Goal: Task Accomplishment & Management: Complete application form

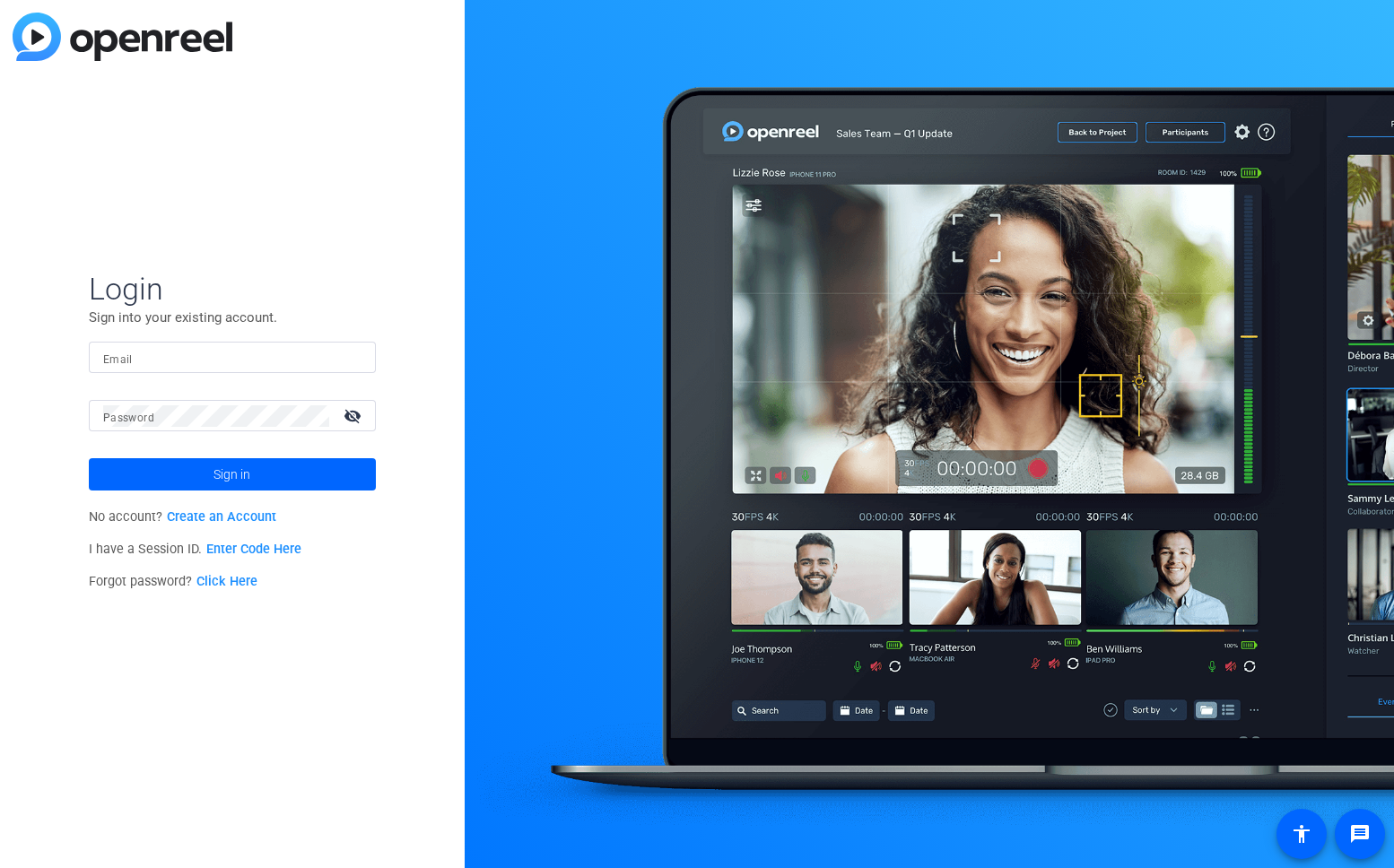
click at [107, 359] on mat-label "Email" at bounding box center [118, 359] width 29 height 13
click at [107, 359] on input "Email" at bounding box center [233, 358] width 258 height 22
type input "[PERSON_NAME][EMAIL_ADDRESS][DOMAIN_NAME]"
click at [89, 458] on button "Sign in" at bounding box center [233, 474] width 287 height 32
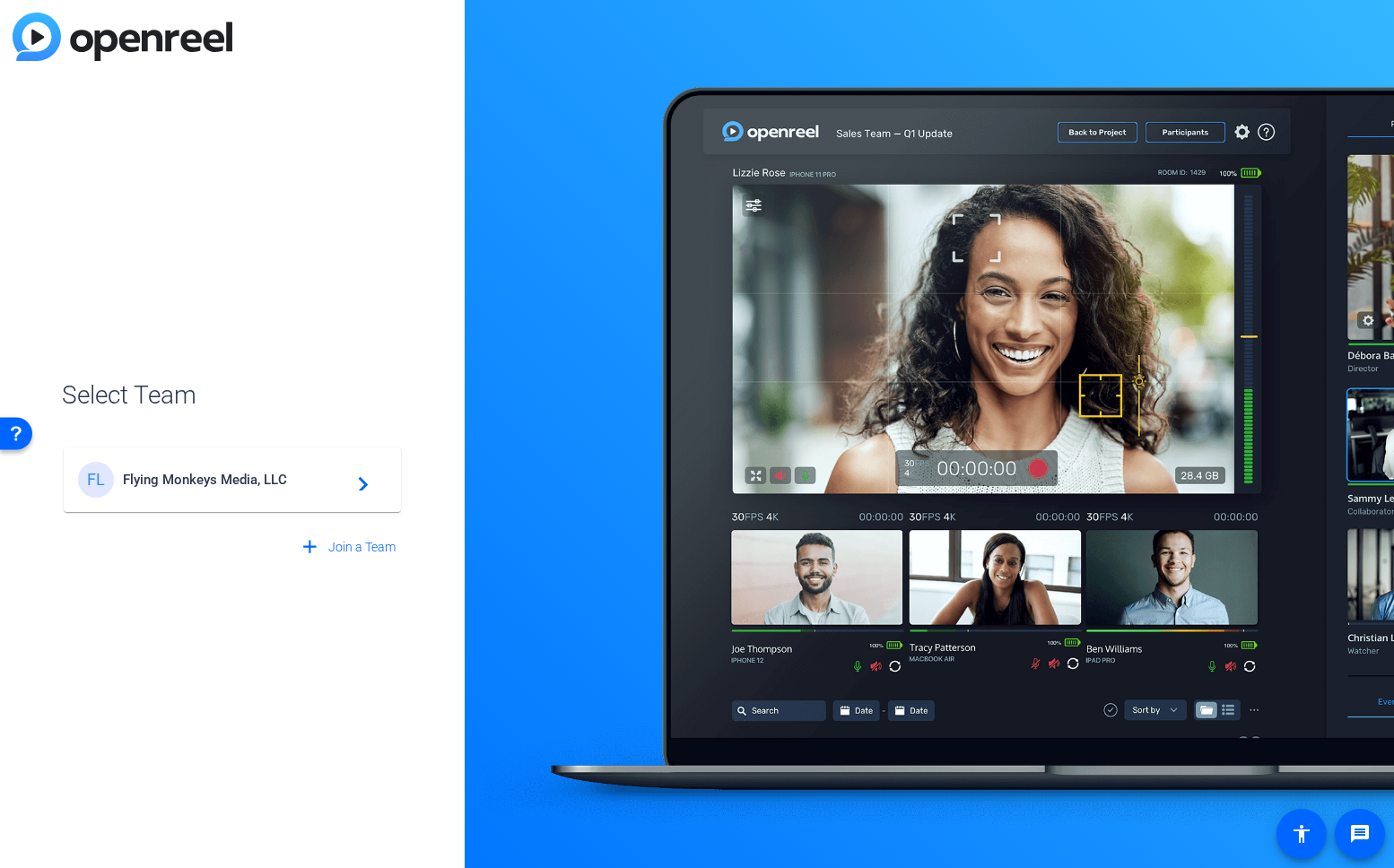
click at [178, 461] on div "FL Flying Monkeys Media, LLC navigate_next" at bounding box center [233, 479] width 309 height 36
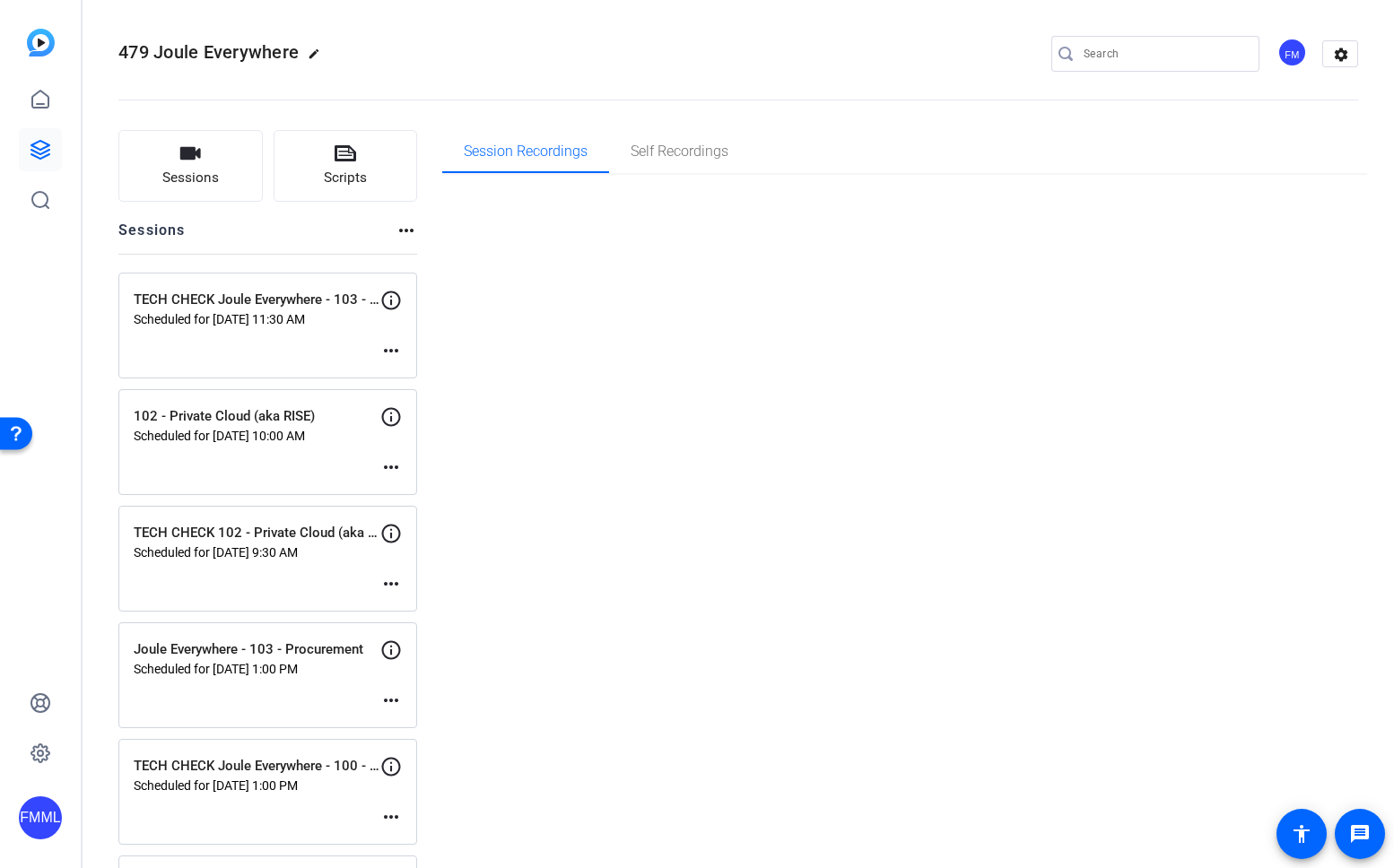
click at [193, 472] on div "102 - Private Cloud (aka RISE) Scheduled for [DATE] 10:00 AM more_horiz" at bounding box center [268, 442] width 299 height 106
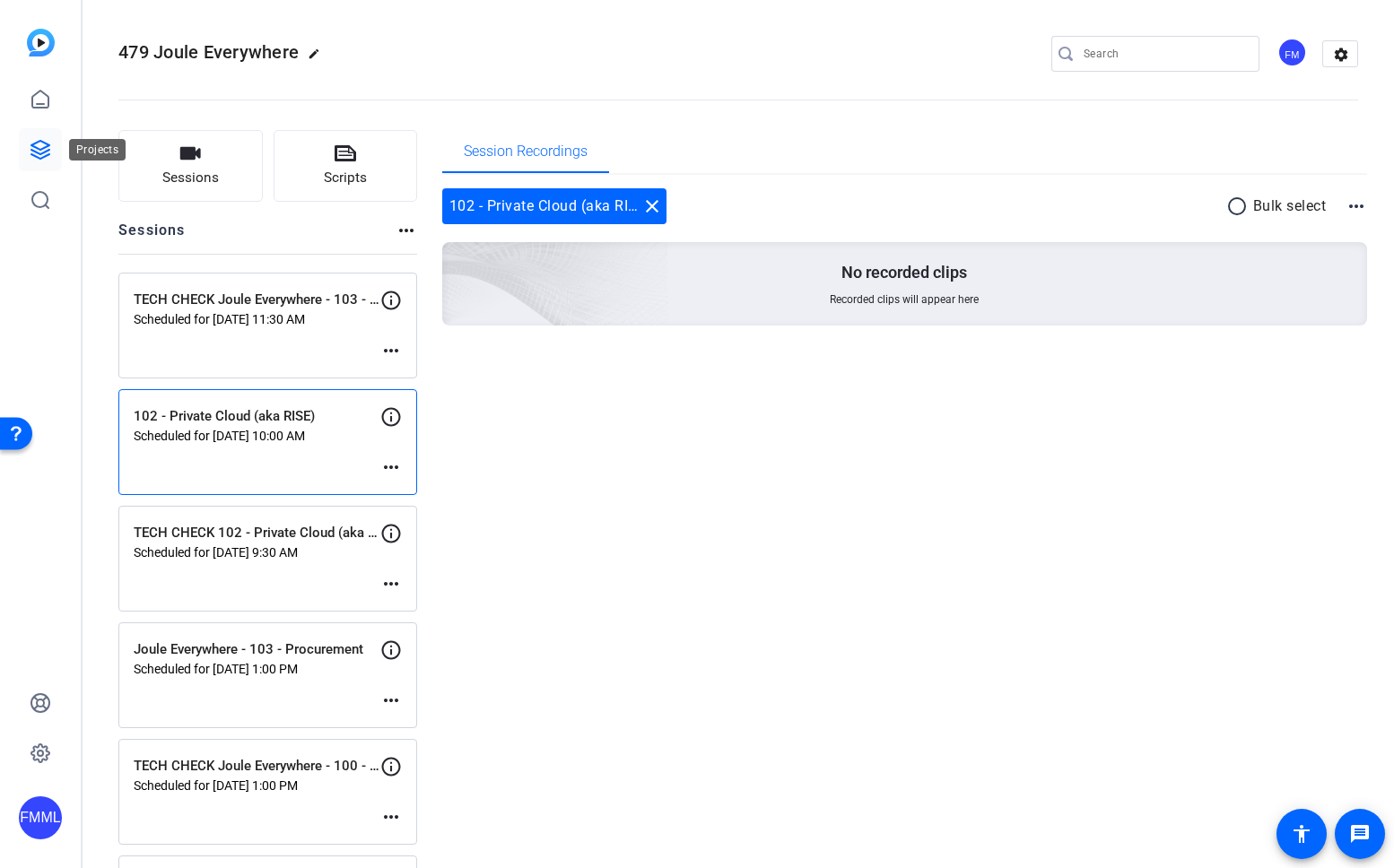
click at [35, 141] on icon at bounding box center [40, 150] width 22 height 22
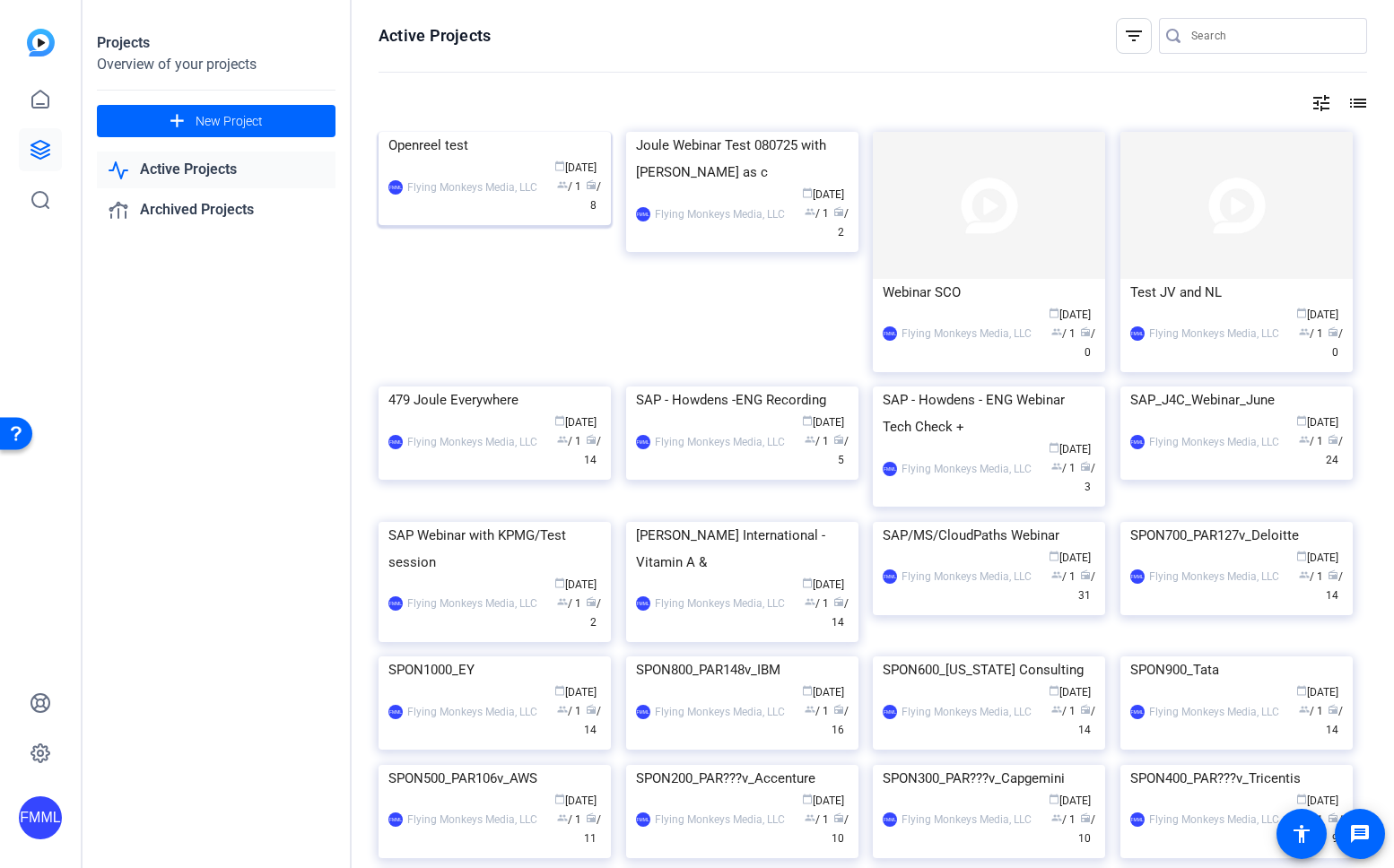
click at [481, 158] on div "Openreel test" at bounding box center [494, 146] width 212 height 27
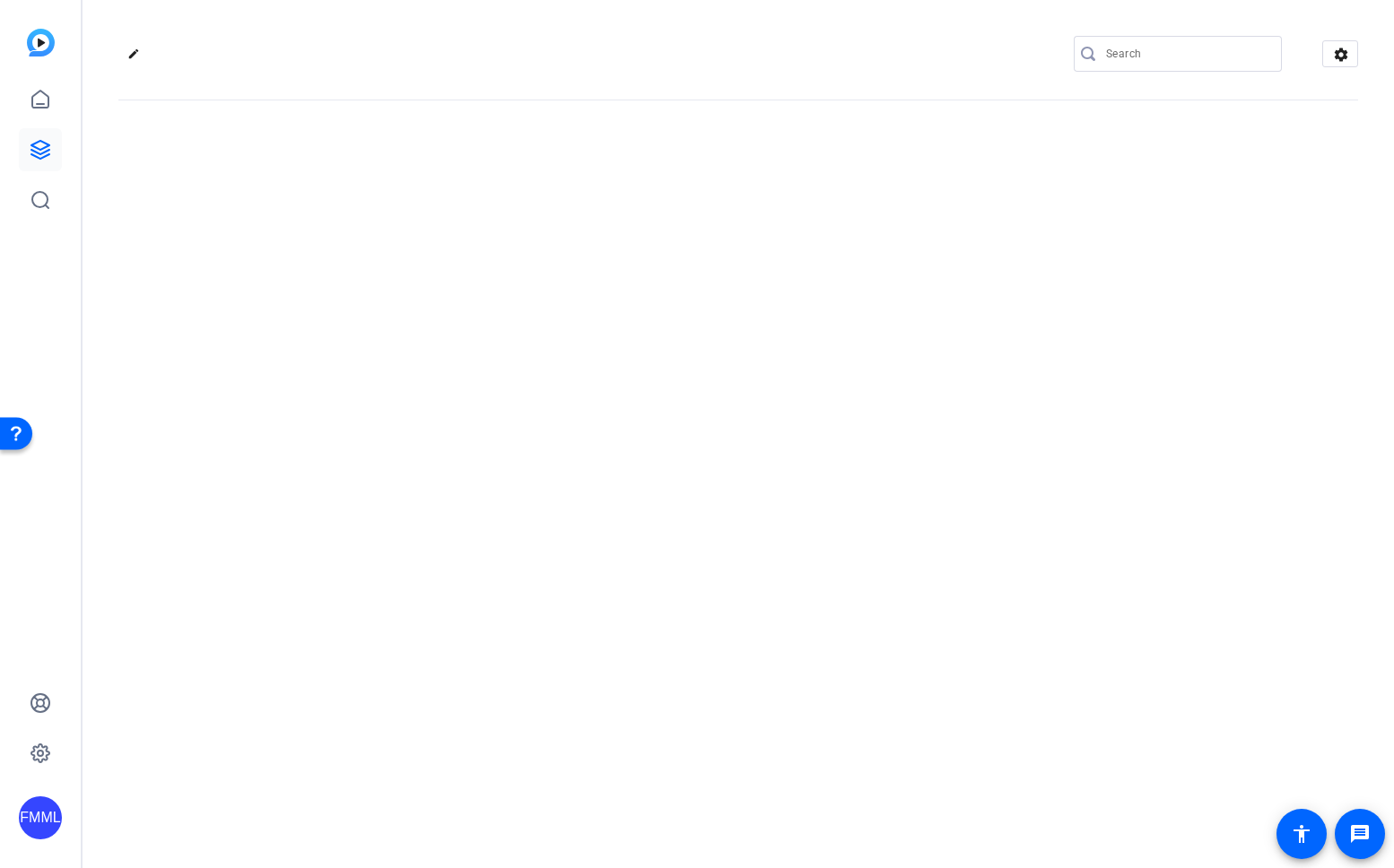
click at [481, 282] on div "edit settings" at bounding box center [737, 434] width 1311 height 868
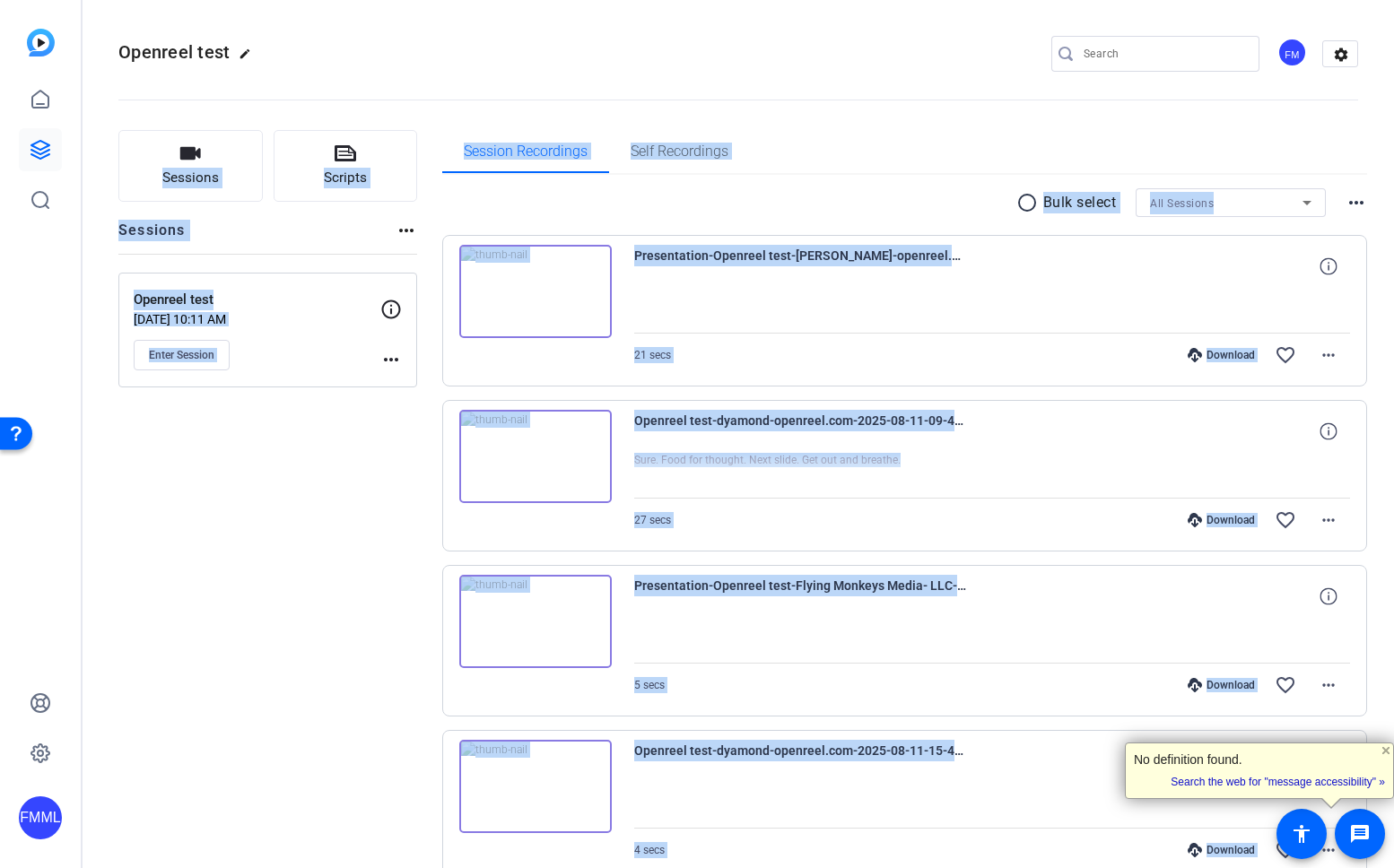
click at [252, 423] on div "Sessions Scripts Sessions more_horiz Openreel test [DATE] 10:11 AM Enter Sessio…" at bounding box center [268, 864] width 299 height 1469
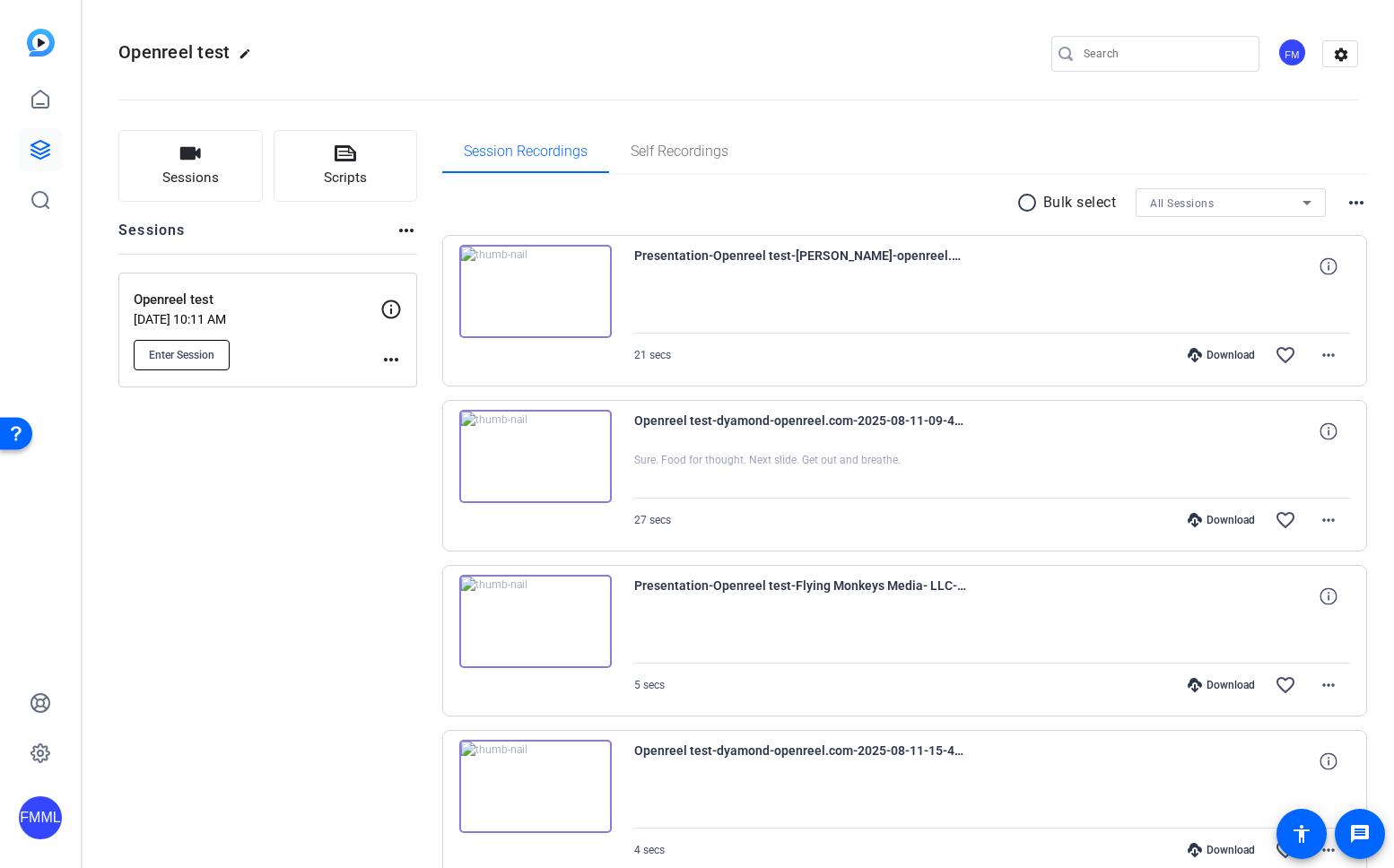
click at [195, 361] on span "Enter Session" at bounding box center [181, 355] width 65 height 15
click at [212, 153] on button "Sessions" at bounding box center [191, 165] width 145 height 71
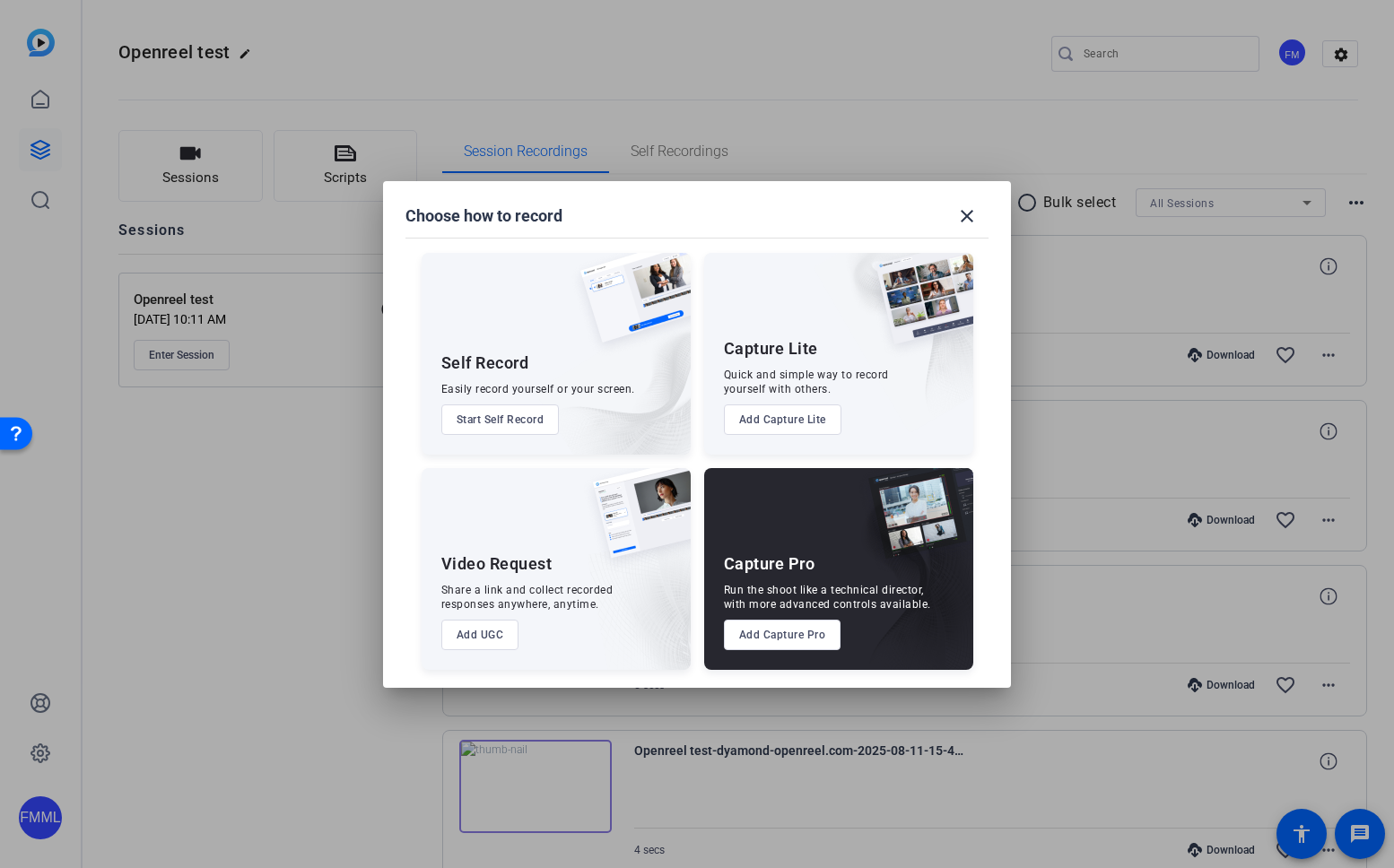
click at [783, 639] on button "Add Capture Pro" at bounding box center [782, 634] width 117 height 30
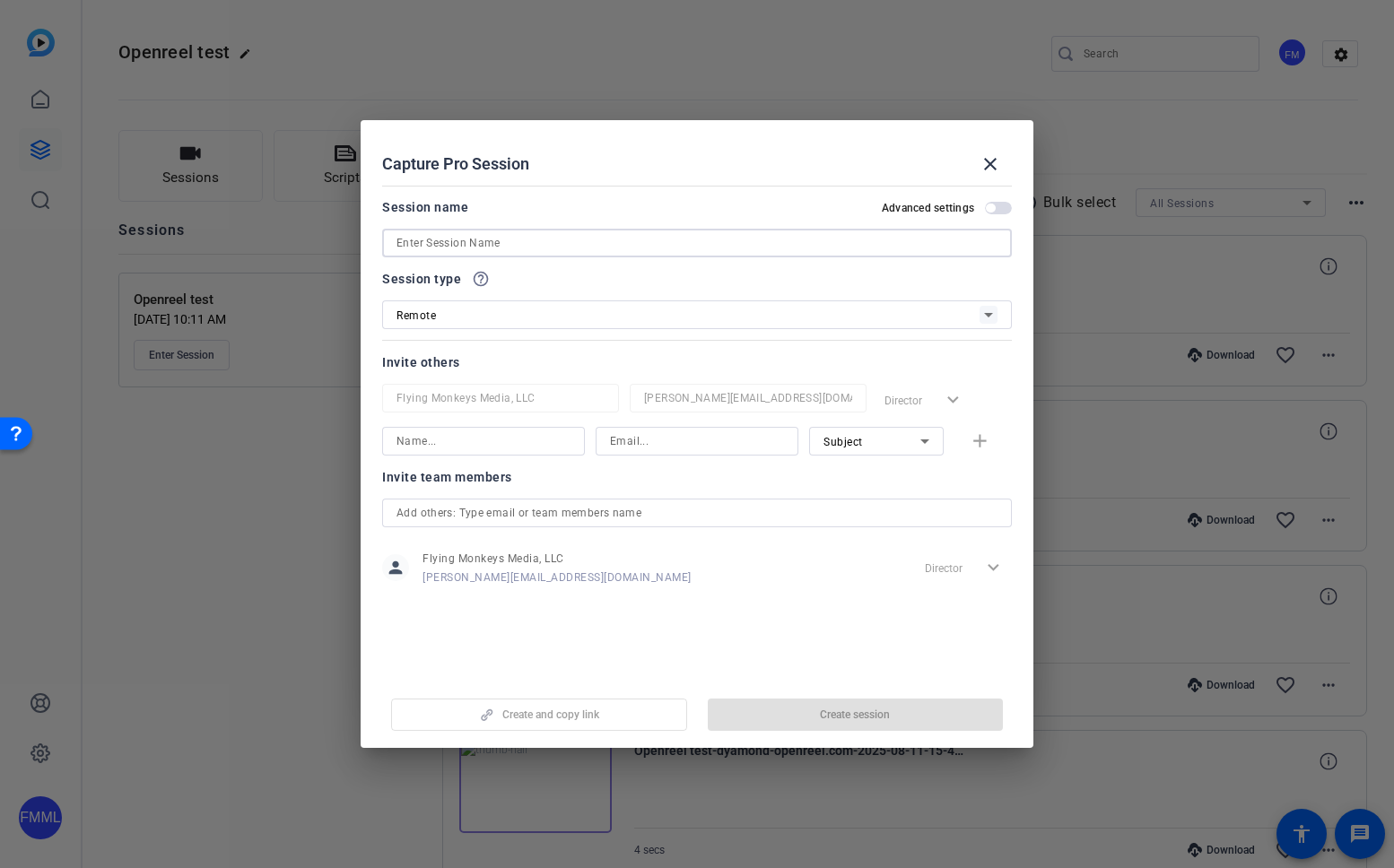
click at [497, 247] on input at bounding box center [697, 243] width 601 height 22
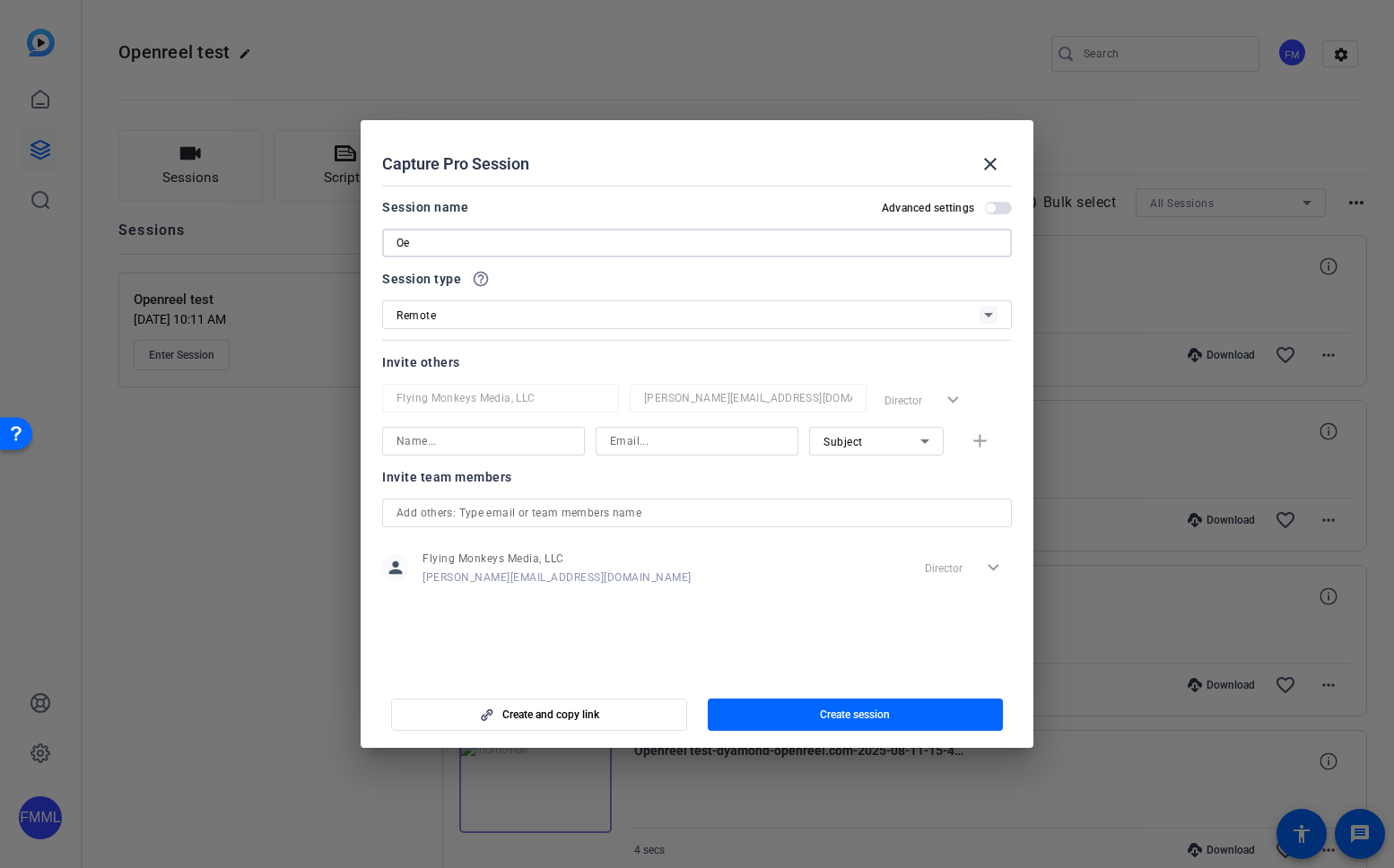
type input "O"
type input "Open Reel Troubleshooting 0812"
click at [598, 245] on input "Open Reel Troubleshooting 0812" at bounding box center [697, 243] width 601 height 22
click at [485, 314] on div "Remote" at bounding box center [688, 315] width 583 height 22
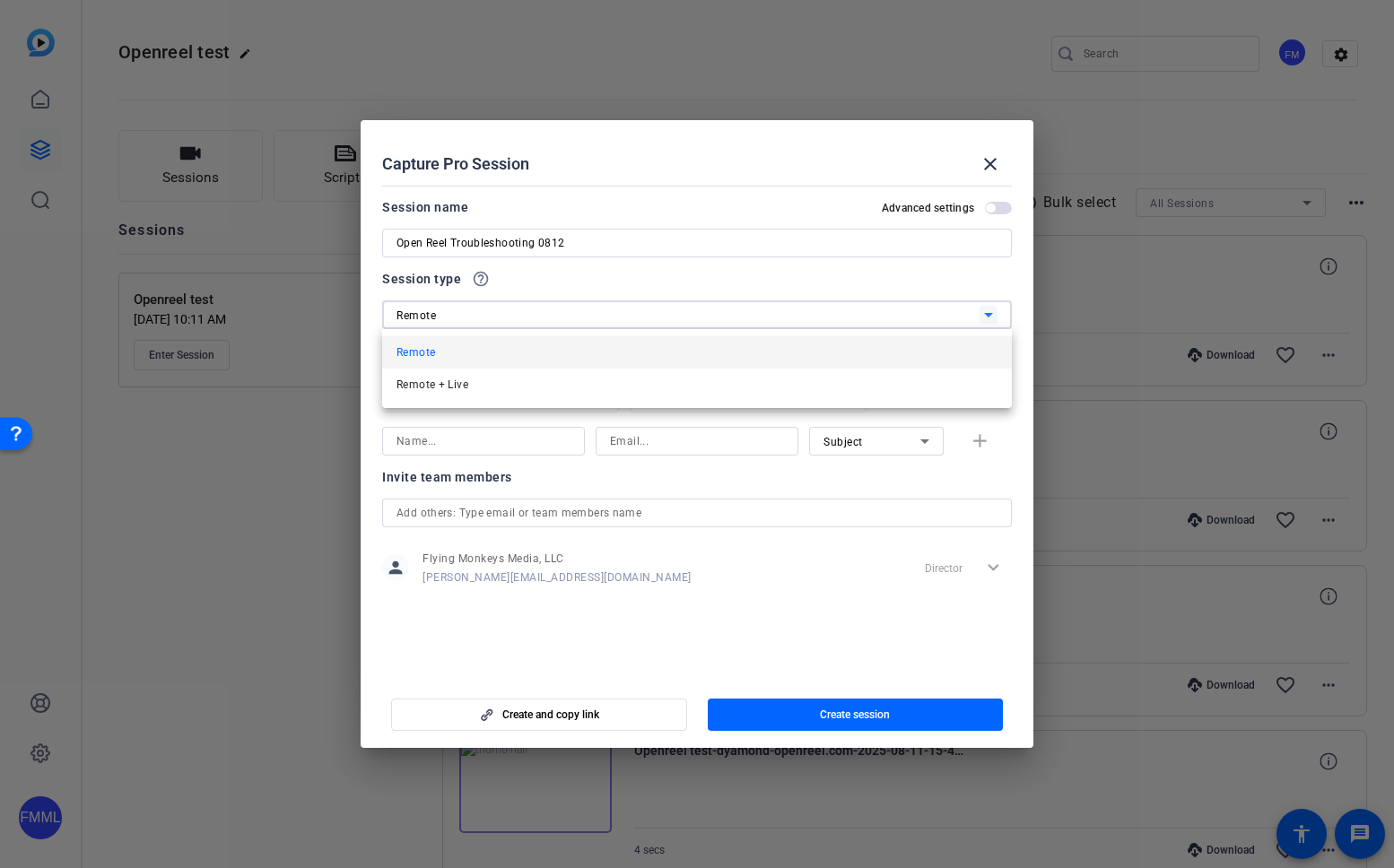
click at [485, 314] on div at bounding box center [697, 434] width 1394 height 868
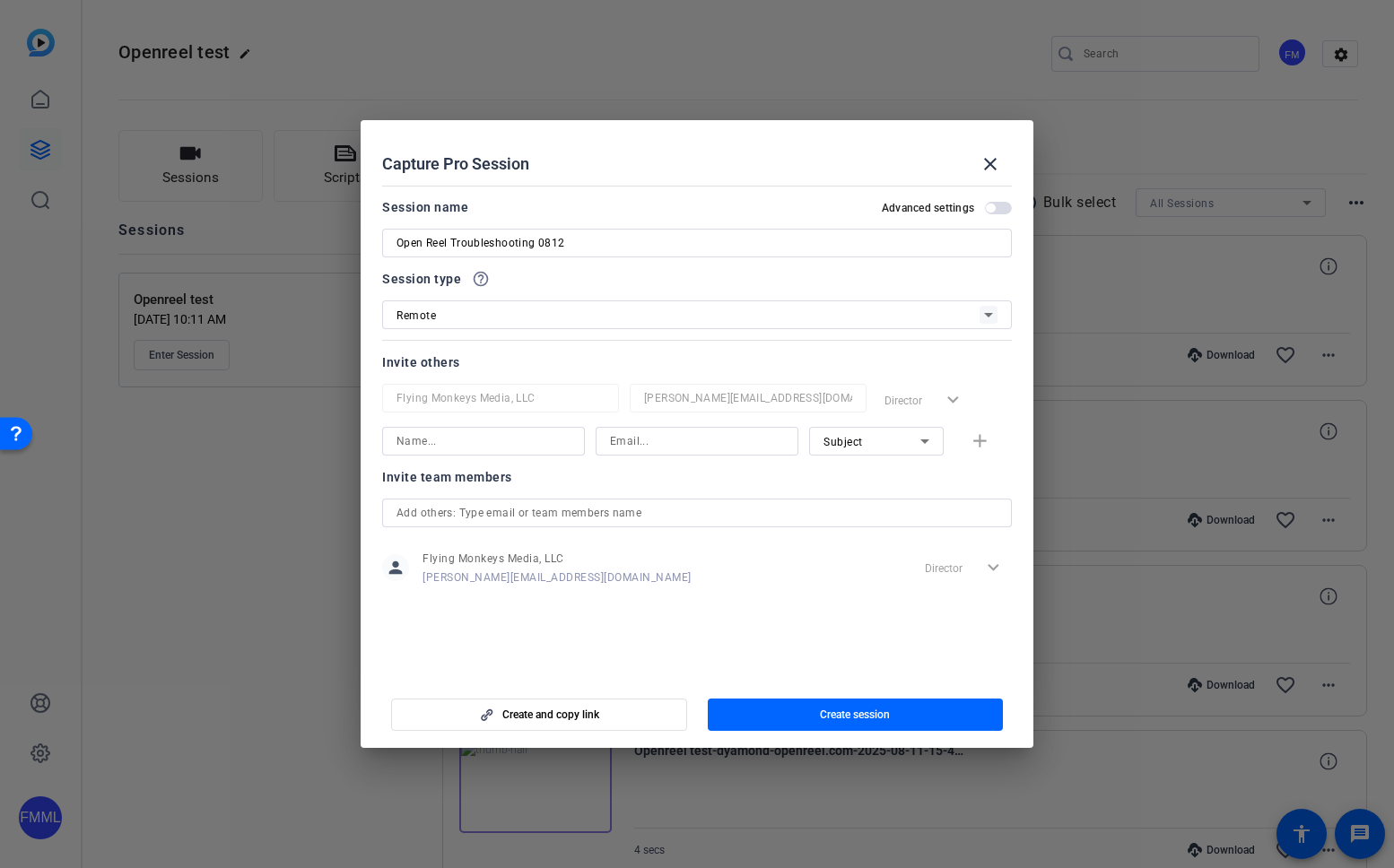
click at [559, 286] on div "Session type help_outline" at bounding box center [697, 279] width 630 height 22
click at [703, 282] on div "Session type help_outline" at bounding box center [697, 279] width 630 height 22
click at [463, 438] on input at bounding box center [484, 441] width 174 height 22
type input "m"
click at [458, 435] on input "[PERSON_NAME]" at bounding box center [484, 441] width 174 height 22
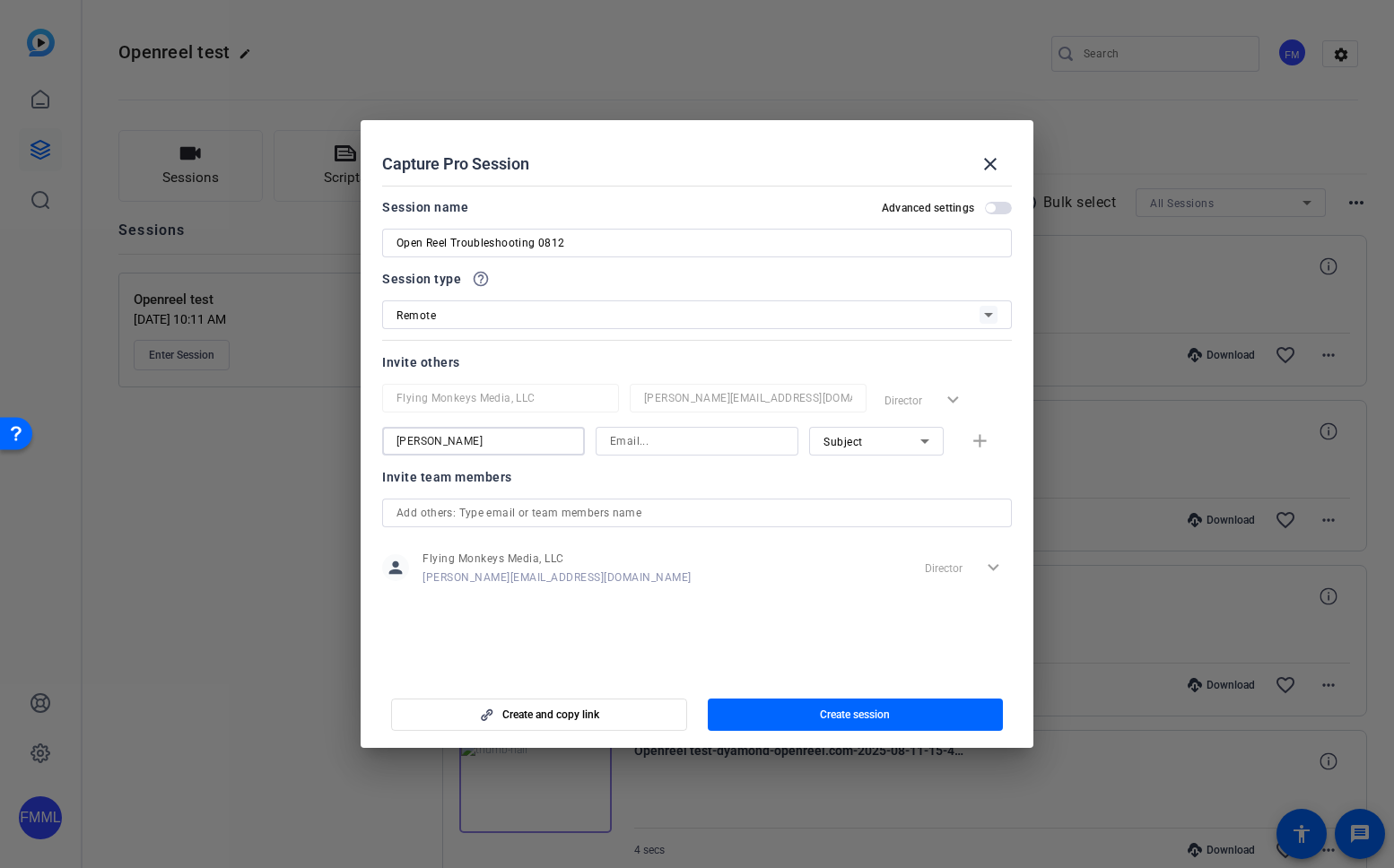
click at [458, 435] on input "[PERSON_NAME]" at bounding box center [484, 441] width 174 height 22
click at [455, 436] on input "[PERSON_NAME]" at bounding box center [484, 441] width 174 height 22
click at [451, 443] on input "[PERSON_NAME]" at bounding box center [484, 441] width 174 height 22
paste input "[PERSON_NAME]"
click at [513, 442] on input "[PERSON_NAME]" at bounding box center [484, 441] width 174 height 22
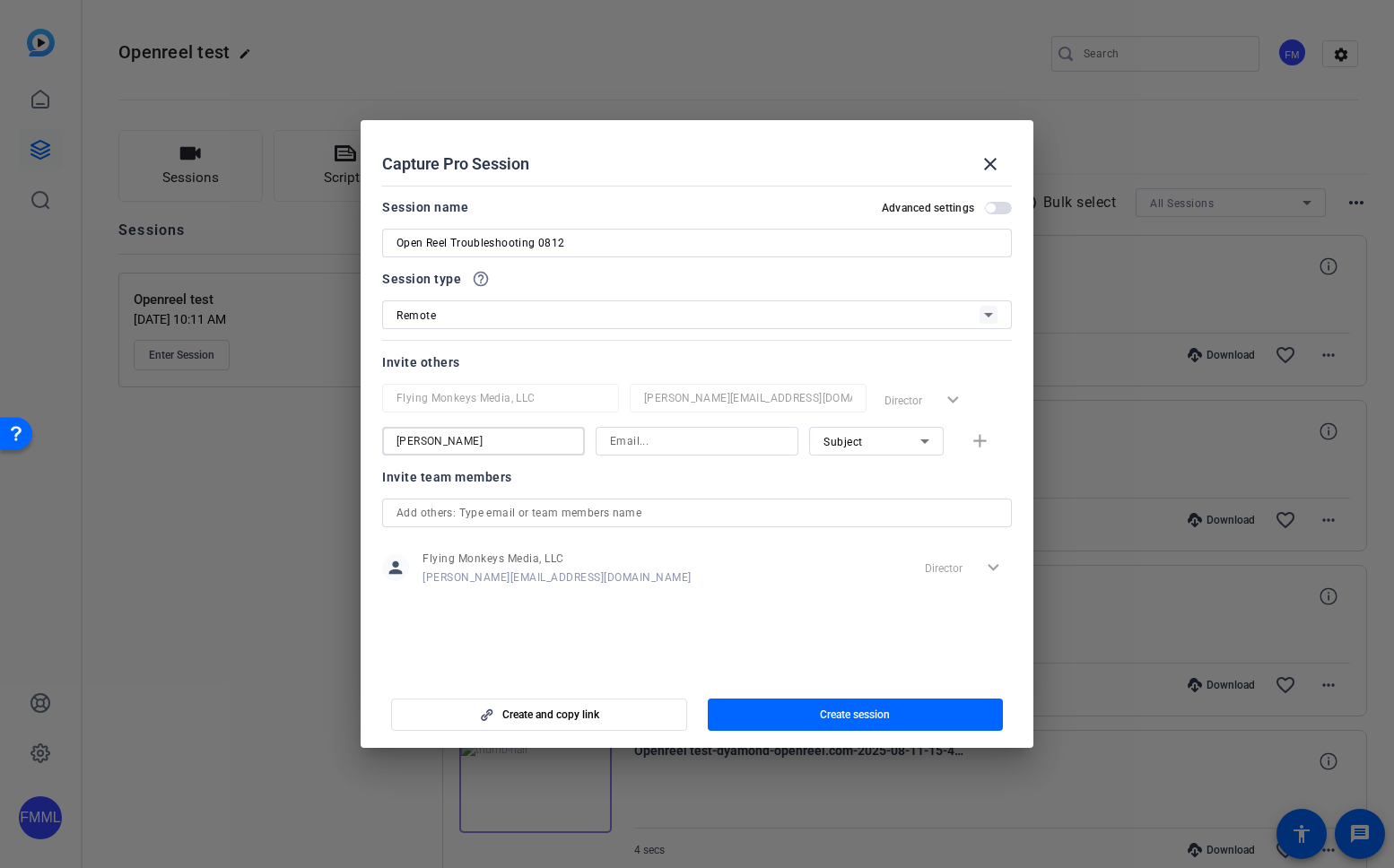
type input "[PERSON_NAME]"
click at [657, 442] on input at bounding box center [697, 441] width 174 height 22
click at [683, 442] on input at bounding box center [697, 441] width 174 height 22
type input "[EMAIL_ADDRESS][DOMAIN_NAME]"
click at [883, 443] on div "Subject" at bounding box center [871, 441] width 97 height 22
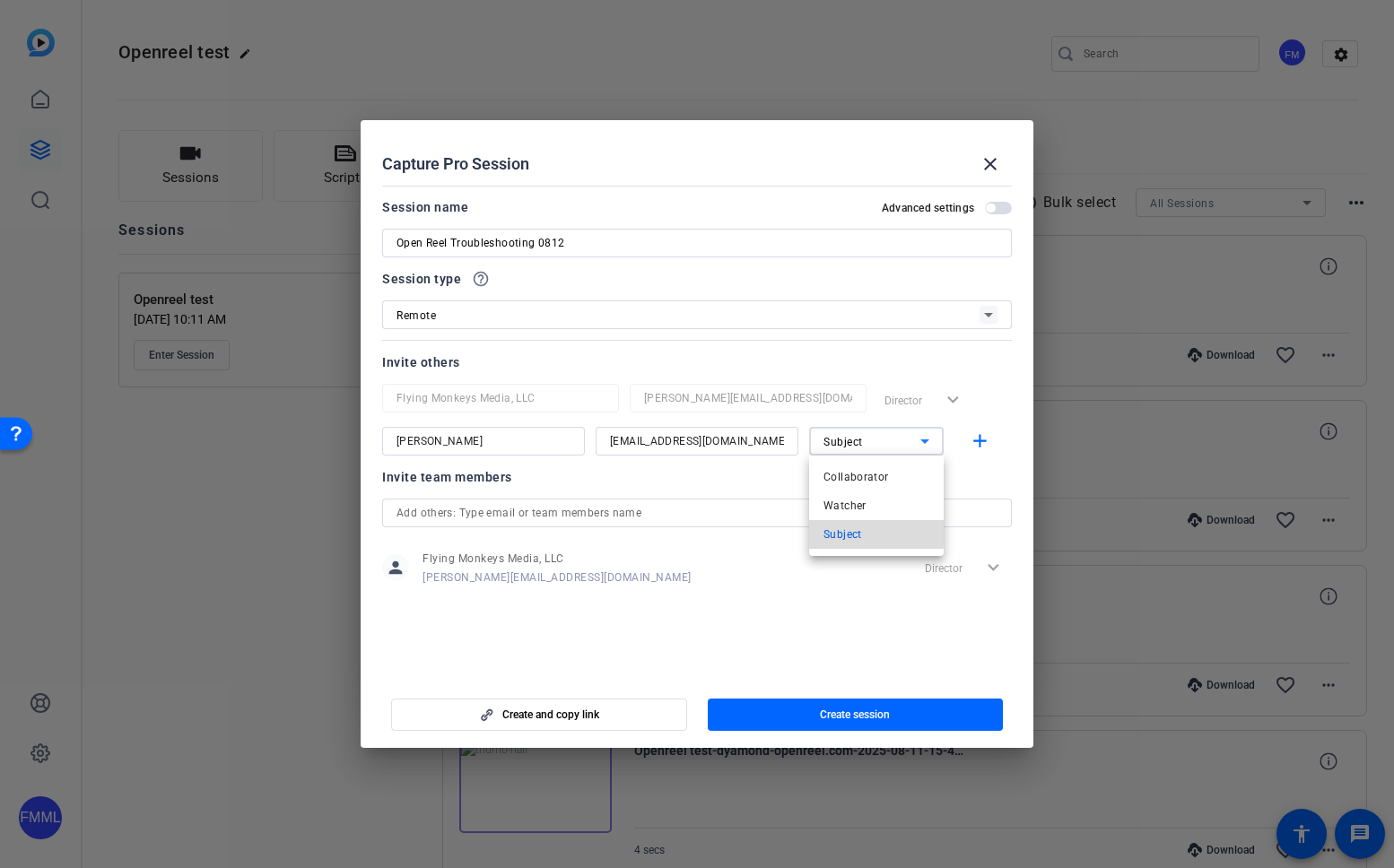
click at [841, 533] on span "Subject" at bounding box center [842, 535] width 38 height 22
click at [727, 442] on input "[EMAIL_ADDRESS][DOMAIN_NAME]" at bounding box center [697, 441] width 174 height 22
click at [746, 442] on input "[EMAIL_ADDRESS][DOMAIN_NAME]" at bounding box center [697, 441] width 174 height 22
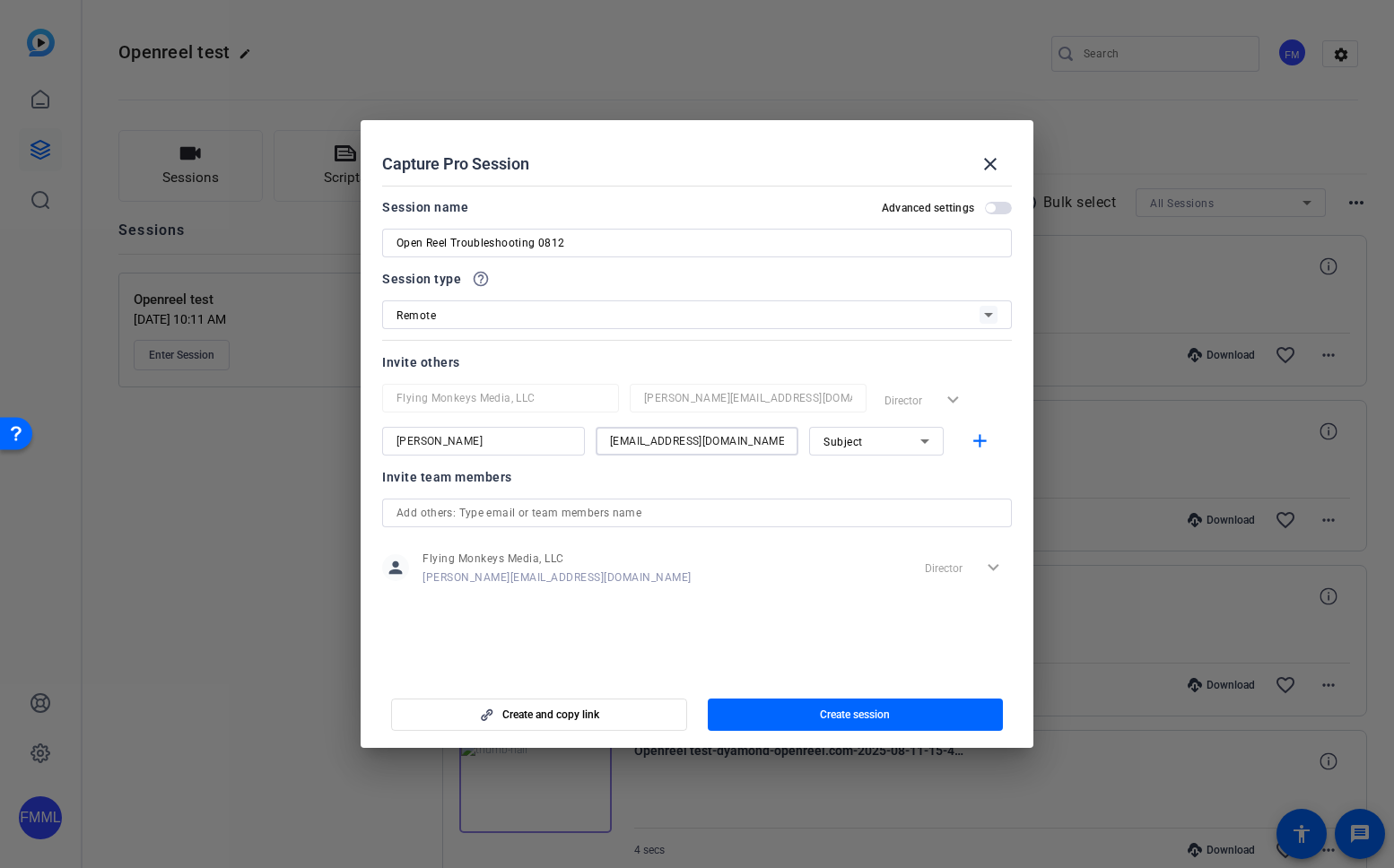
click at [778, 442] on input "[EMAIL_ADDRESS][DOMAIN_NAME]" at bounding box center [697, 441] width 174 height 22
click at [851, 441] on span "Subject" at bounding box center [843, 442] width 39 height 13
click at [982, 484] on div at bounding box center [697, 434] width 1394 height 868
click at [980, 439] on mat-icon "add" at bounding box center [980, 441] width 22 height 22
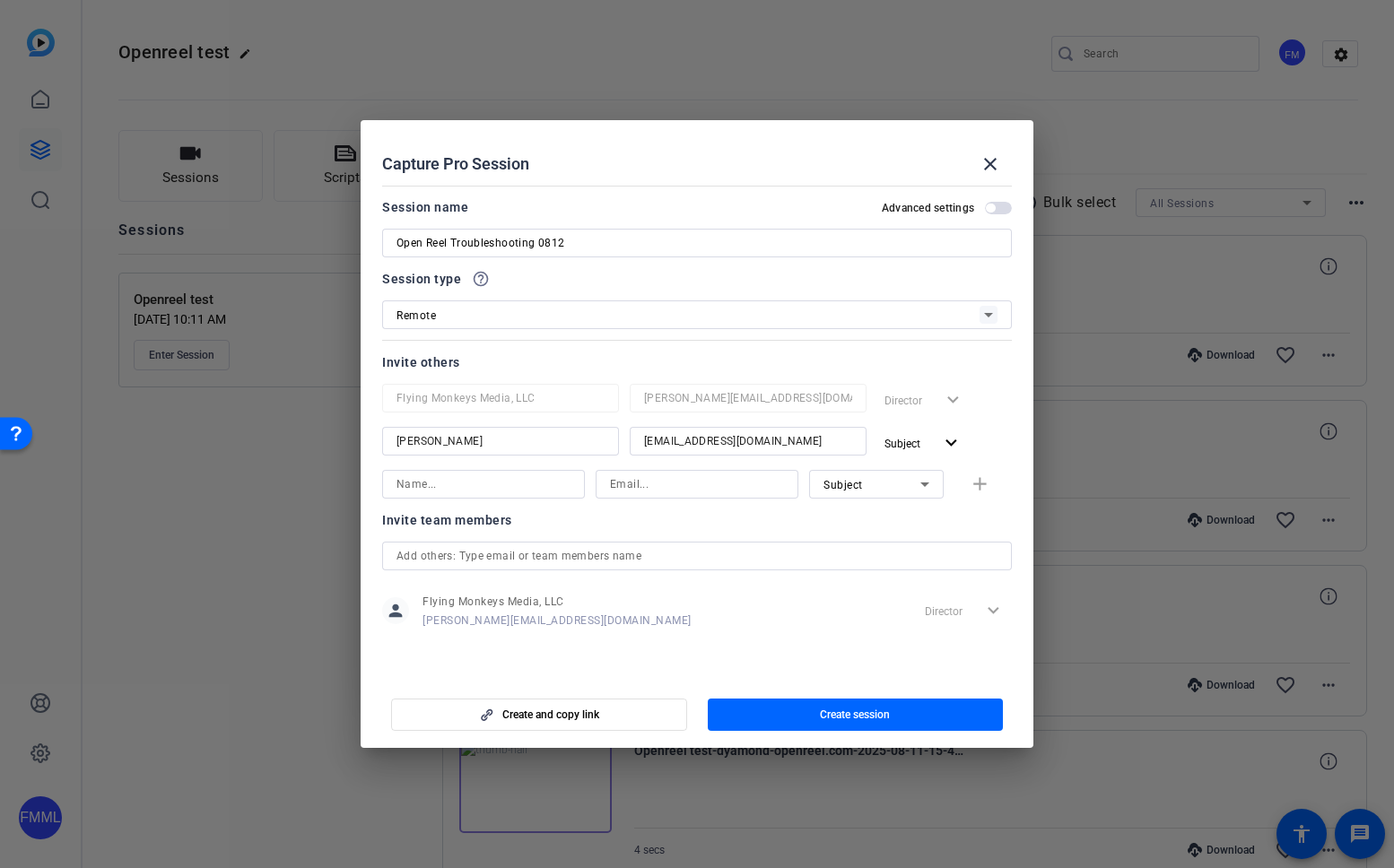
click at [478, 488] on input at bounding box center [484, 484] width 174 height 22
type input "[PERSON_NAME]"
type input "[PERSON_NAME][EMAIL_ADDRESS][DOMAIN_NAME]"
click at [843, 493] on div "Subject" at bounding box center [871, 484] width 97 height 22
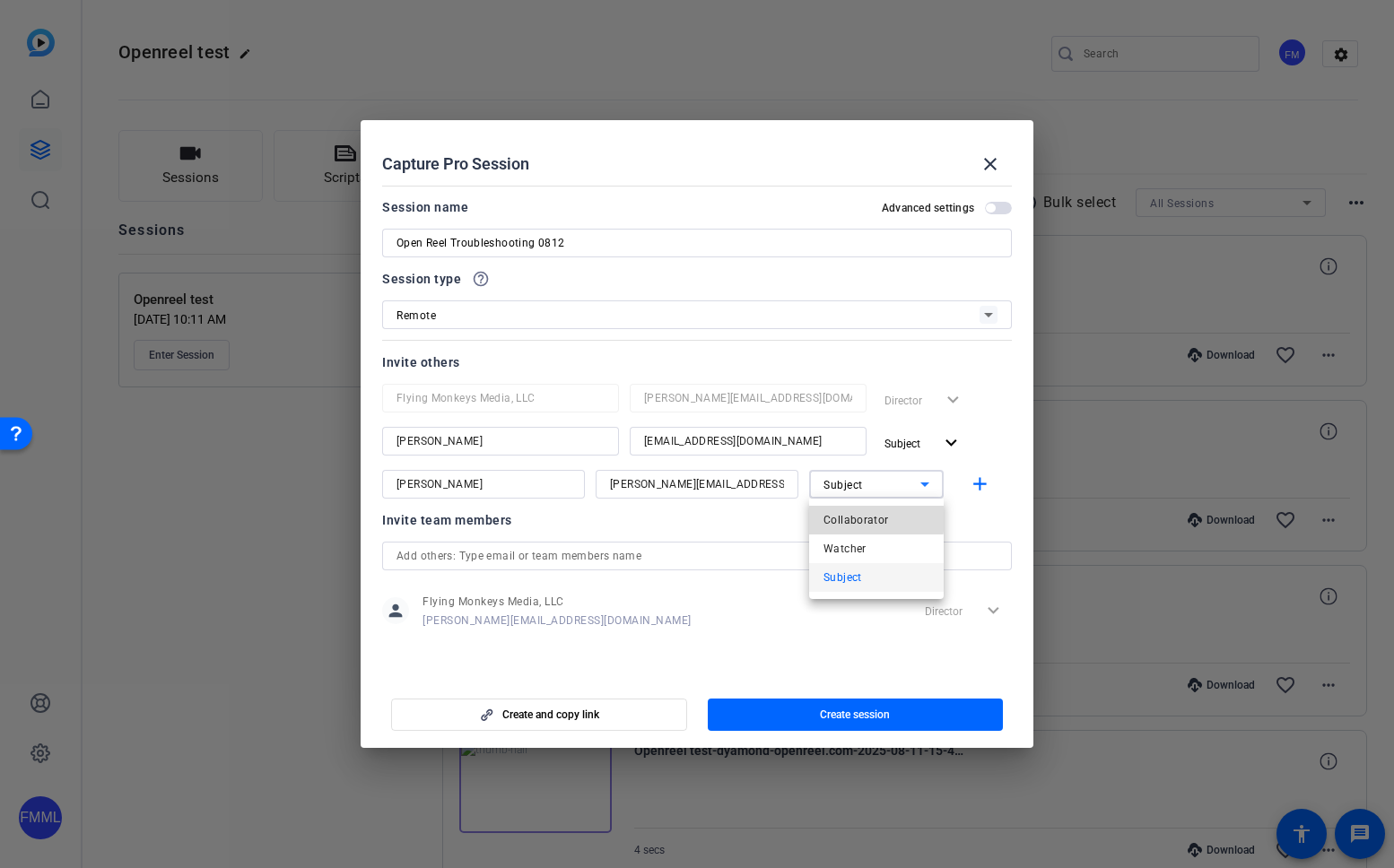
click at [850, 519] on span "Collaborator" at bounding box center [855, 520] width 65 height 22
click at [981, 484] on mat-icon "add" at bounding box center [980, 484] width 22 height 22
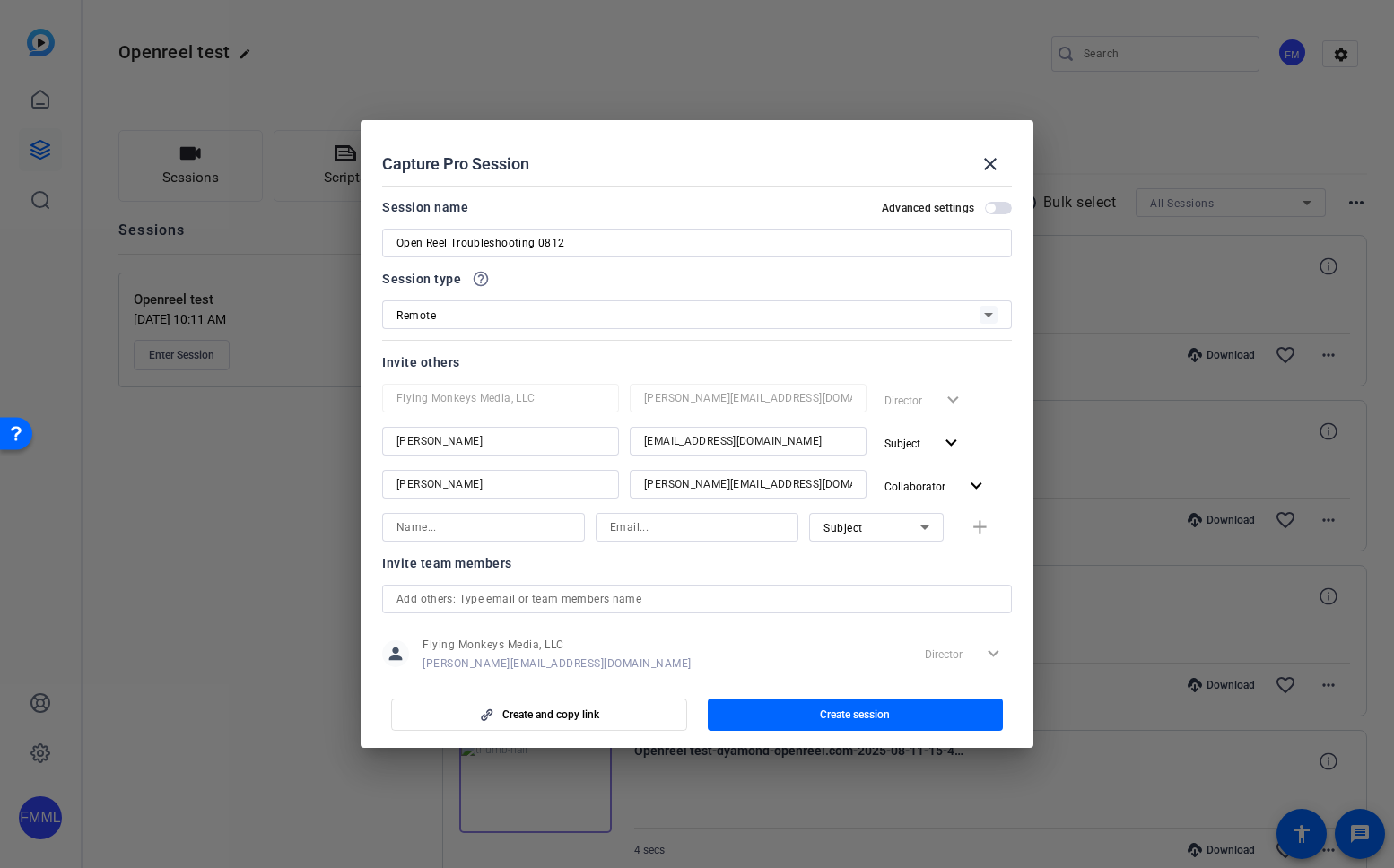
click at [994, 212] on span "button" at bounding box center [998, 207] width 27 height 13
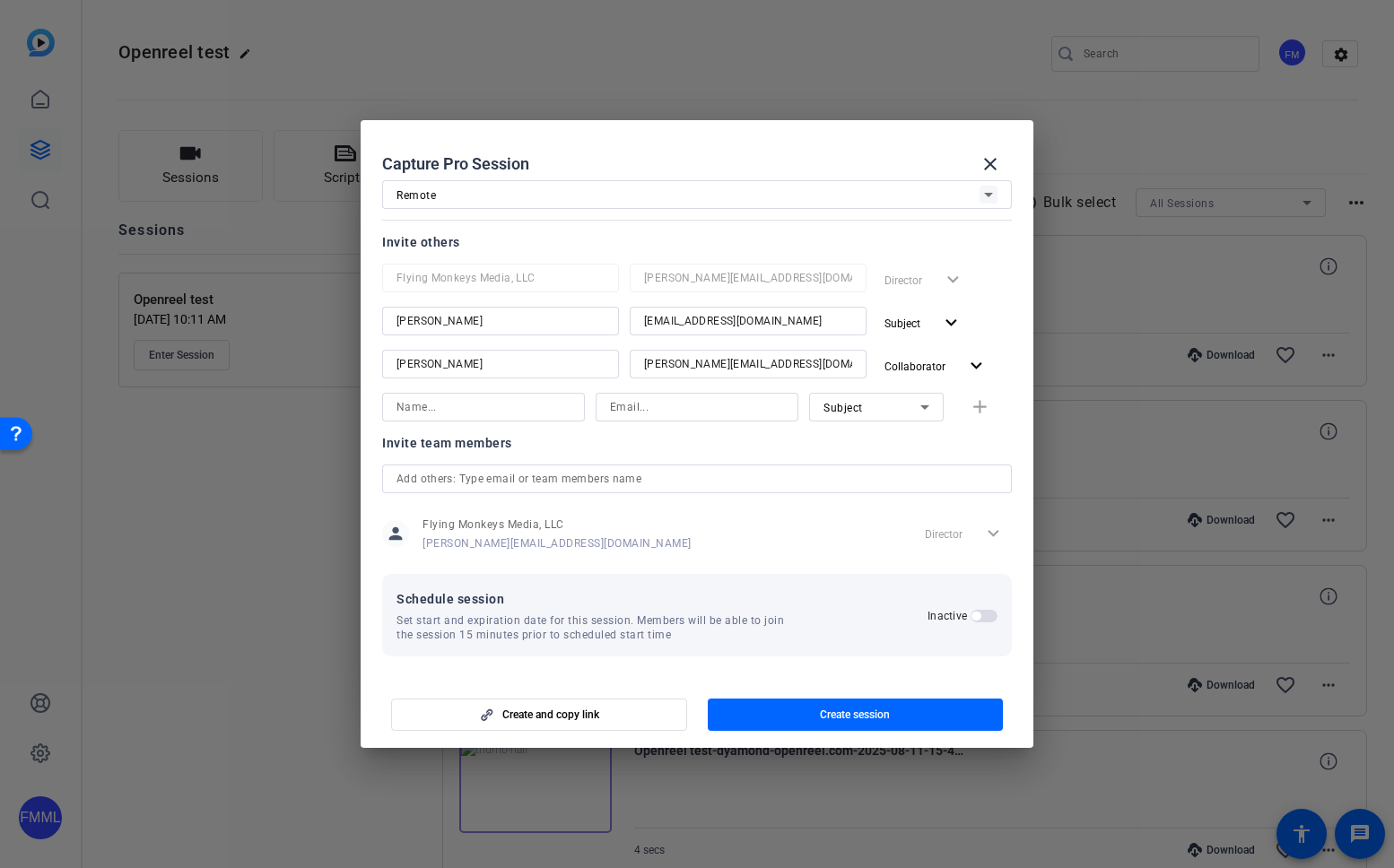
click at [979, 613] on span "button" at bounding box center [976, 616] width 9 height 9
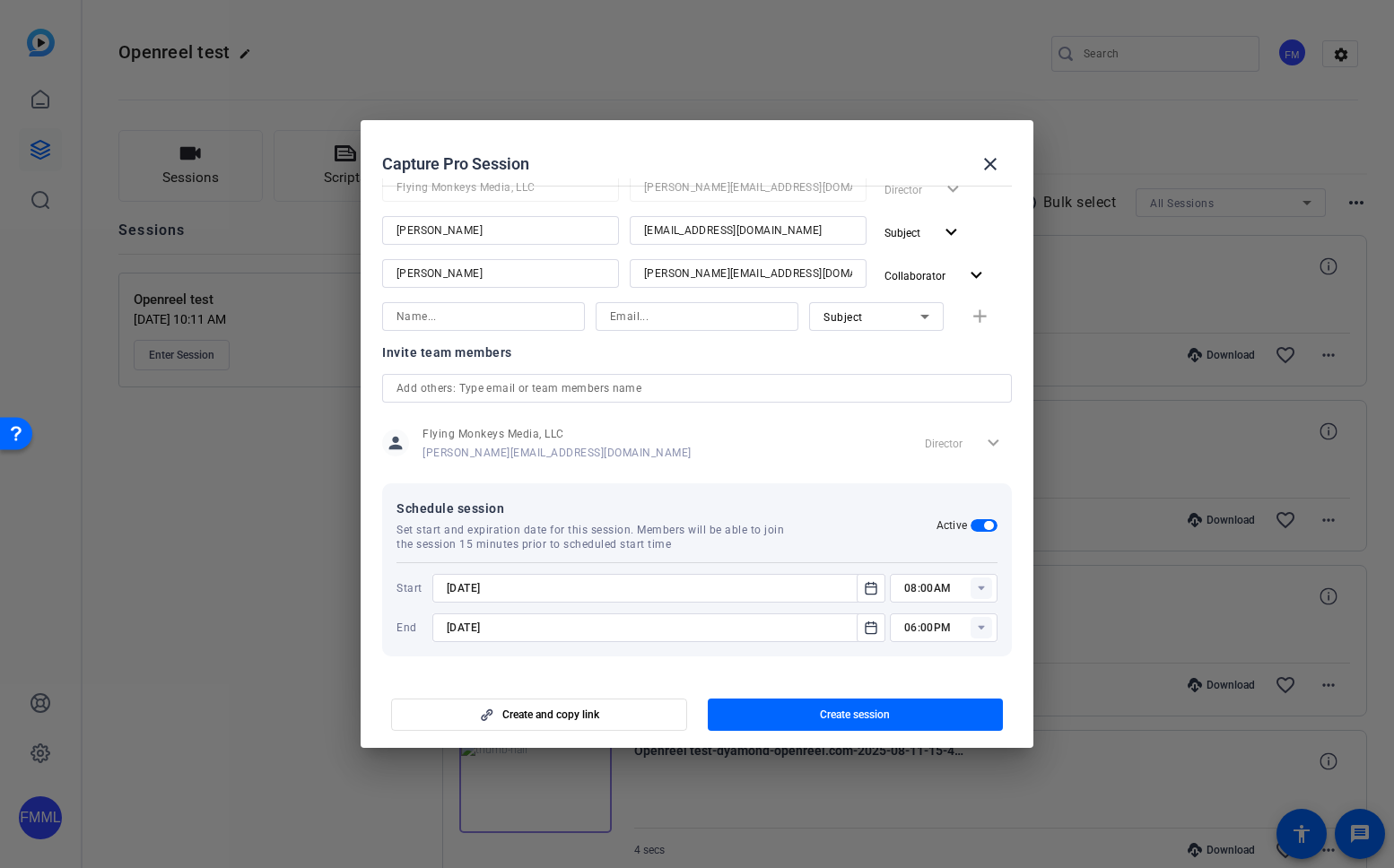
click at [766, 599] on div "[DATE]" at bounding box center [650, 587] width 407 height 28
click at [871, 629] on icon "Open calendar" at bounding box center [871, 628] width 15 height 22
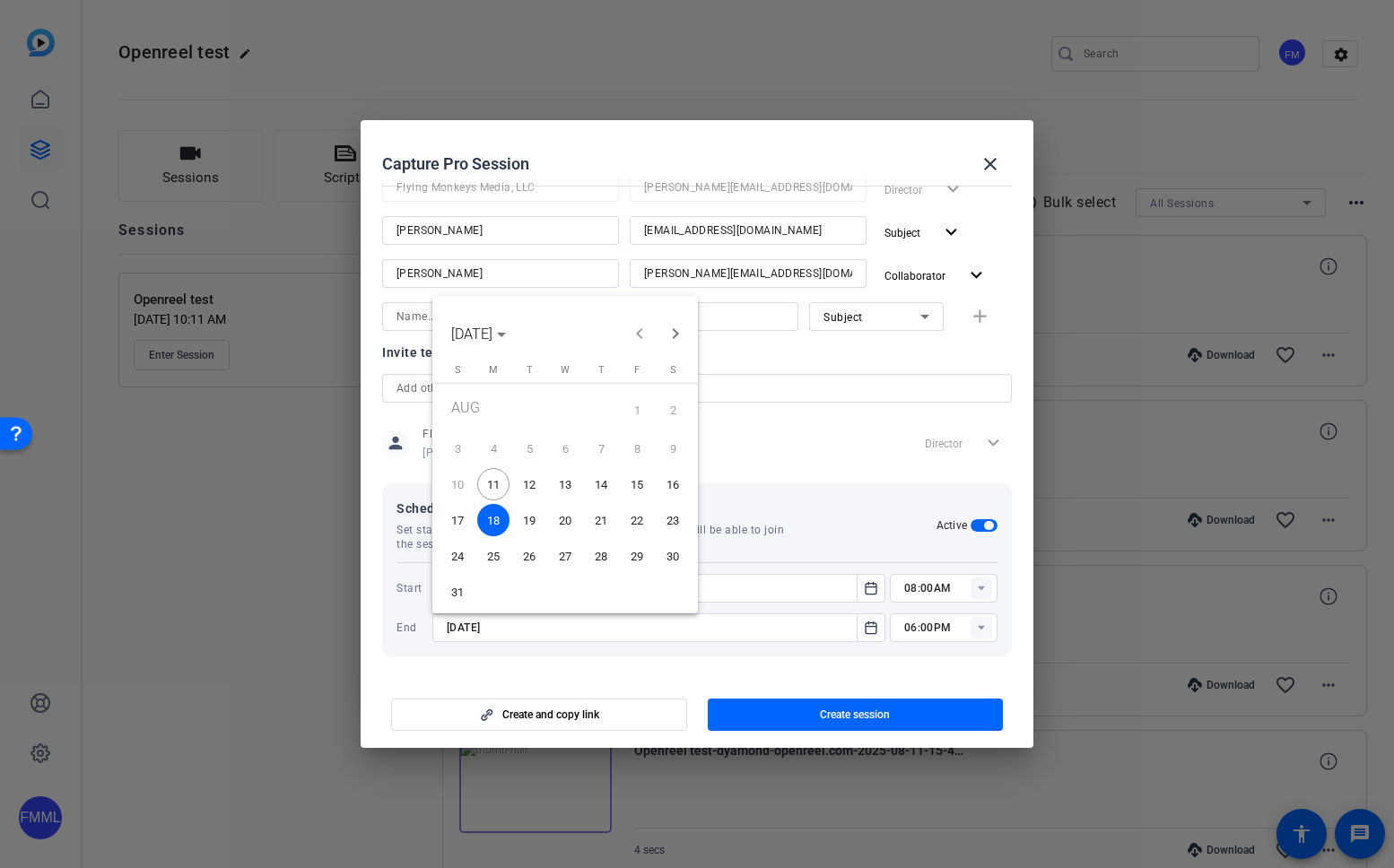
click at [528, 490] on span "12" at bounding box center [529, 484] width 32 height 32
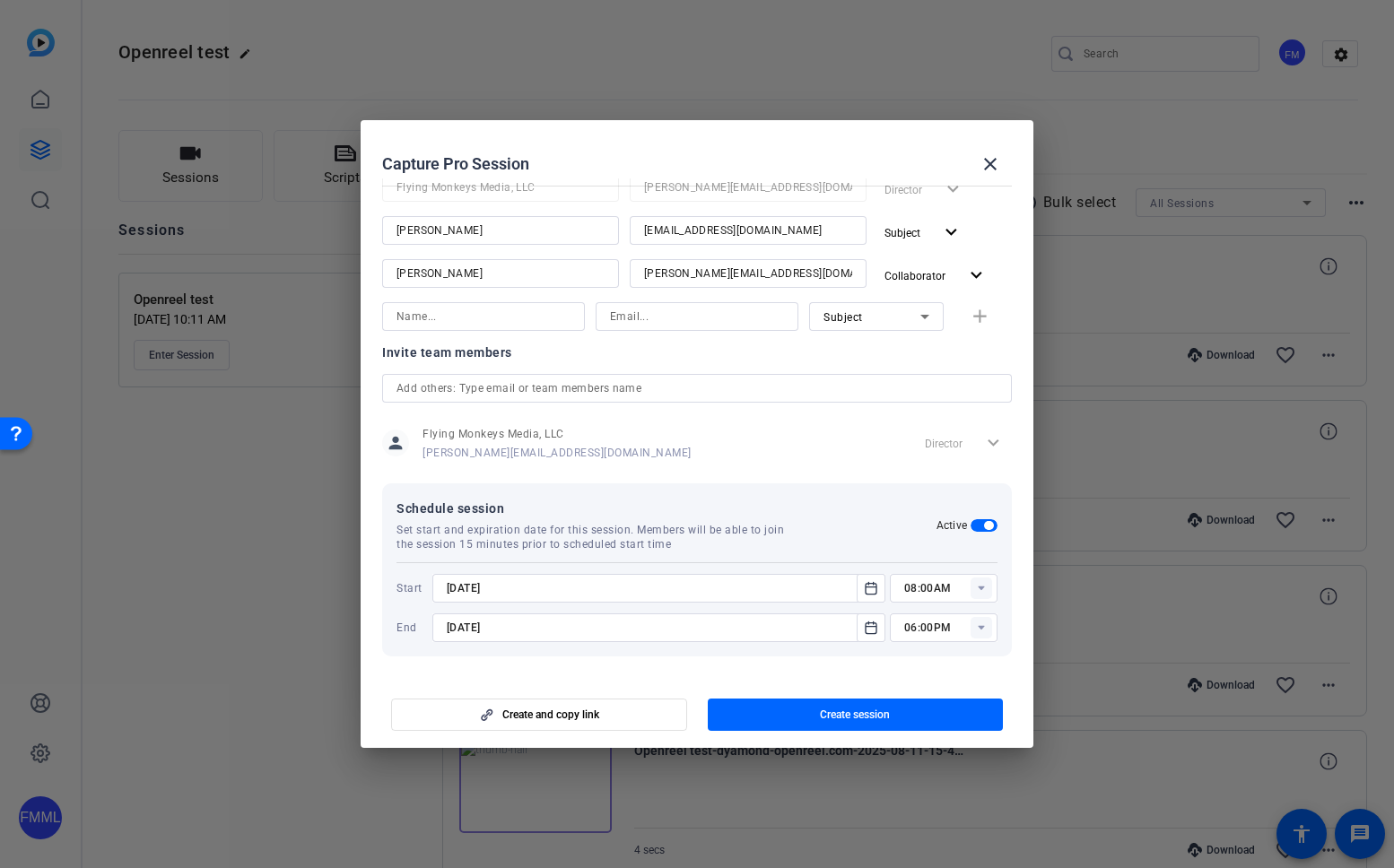
type input "[DATE]"
click at [865, 583] on icon "Open calendar" at bounding box center [870, 587] width 11 height 12
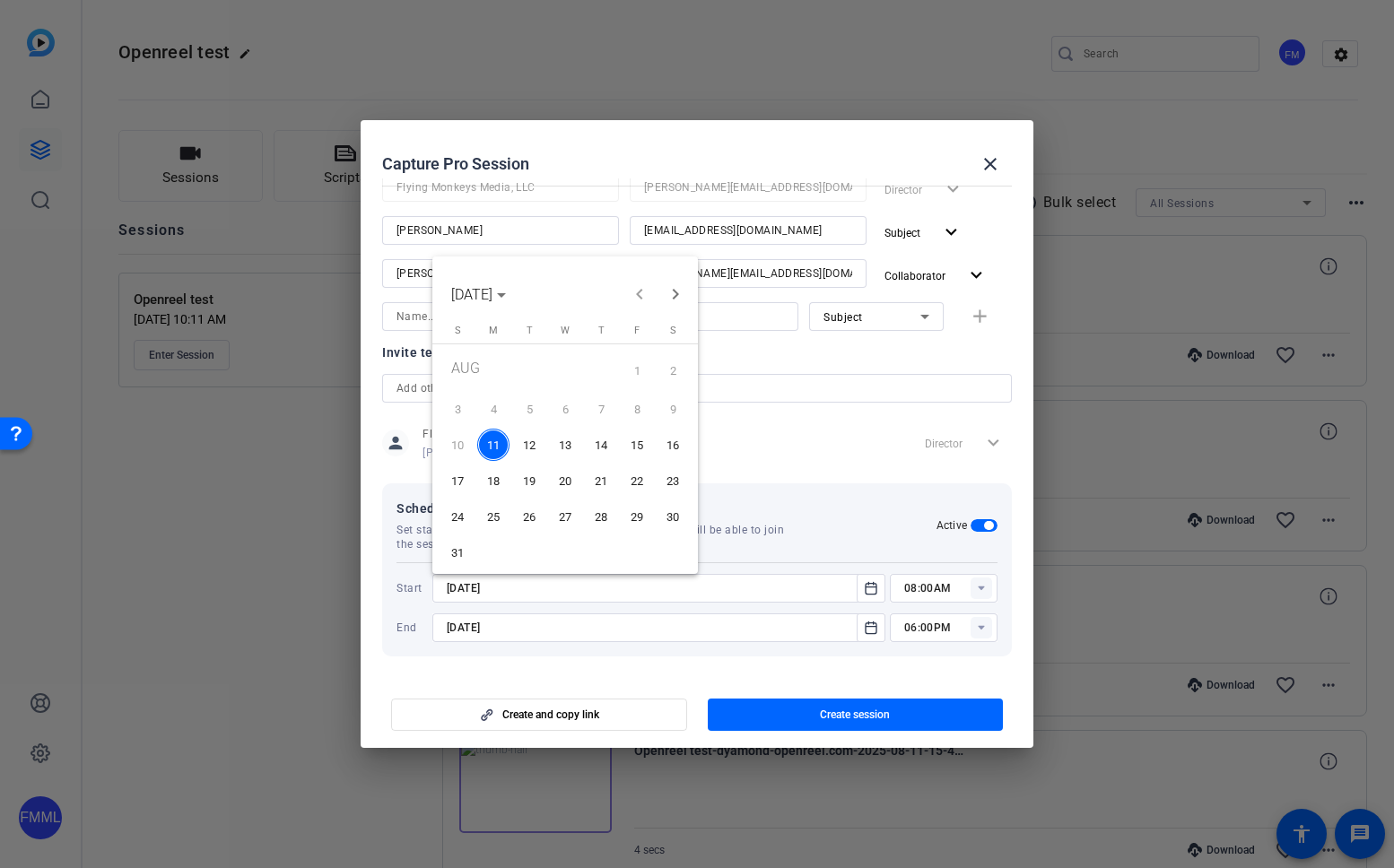
click at [543, 443] on span "12" at bounding box center [529, 445] width 32 height 32
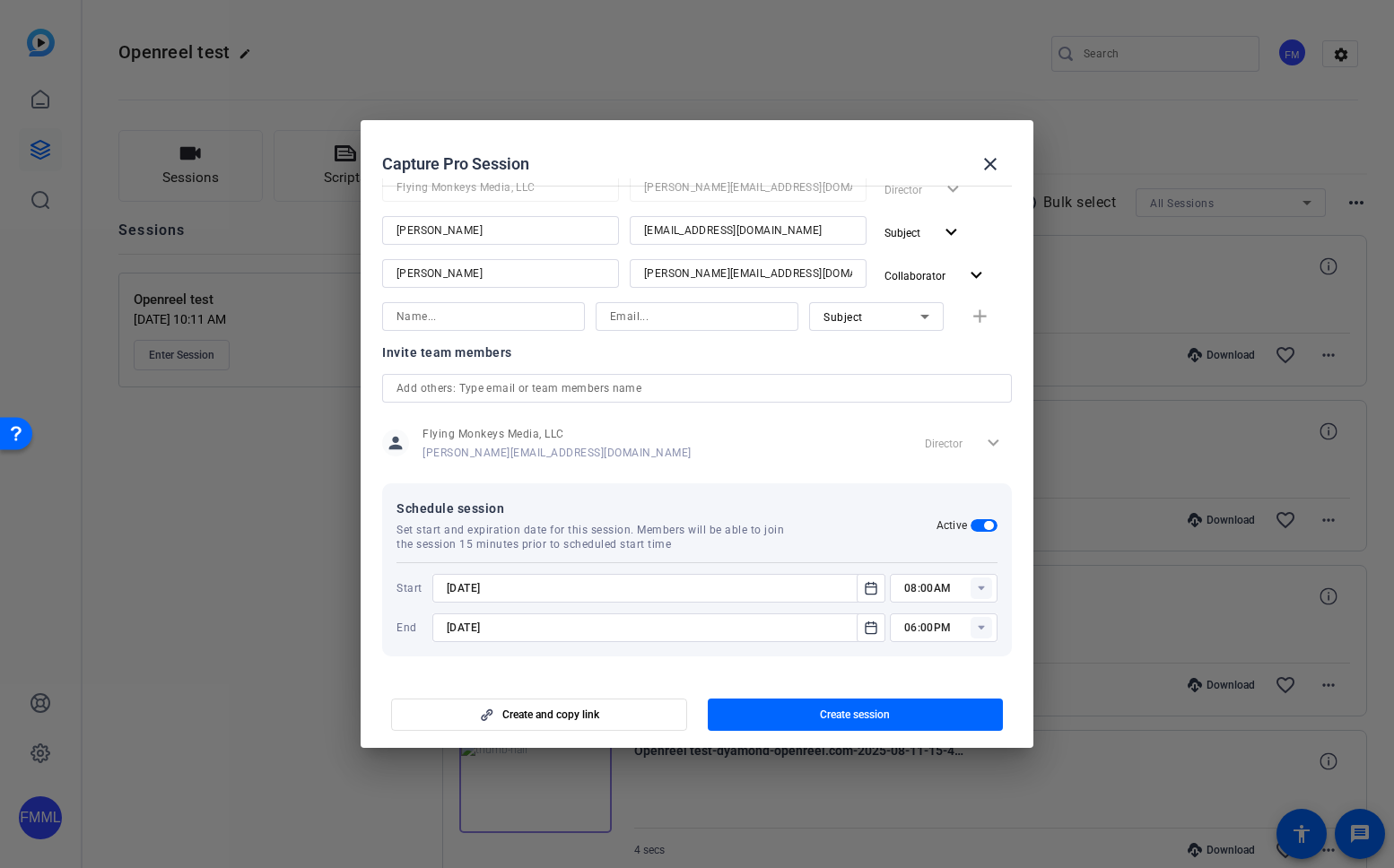
type input "[DATE]"
click at [980, 588] on icon at bounding box center [980, 588] width 6 height 5
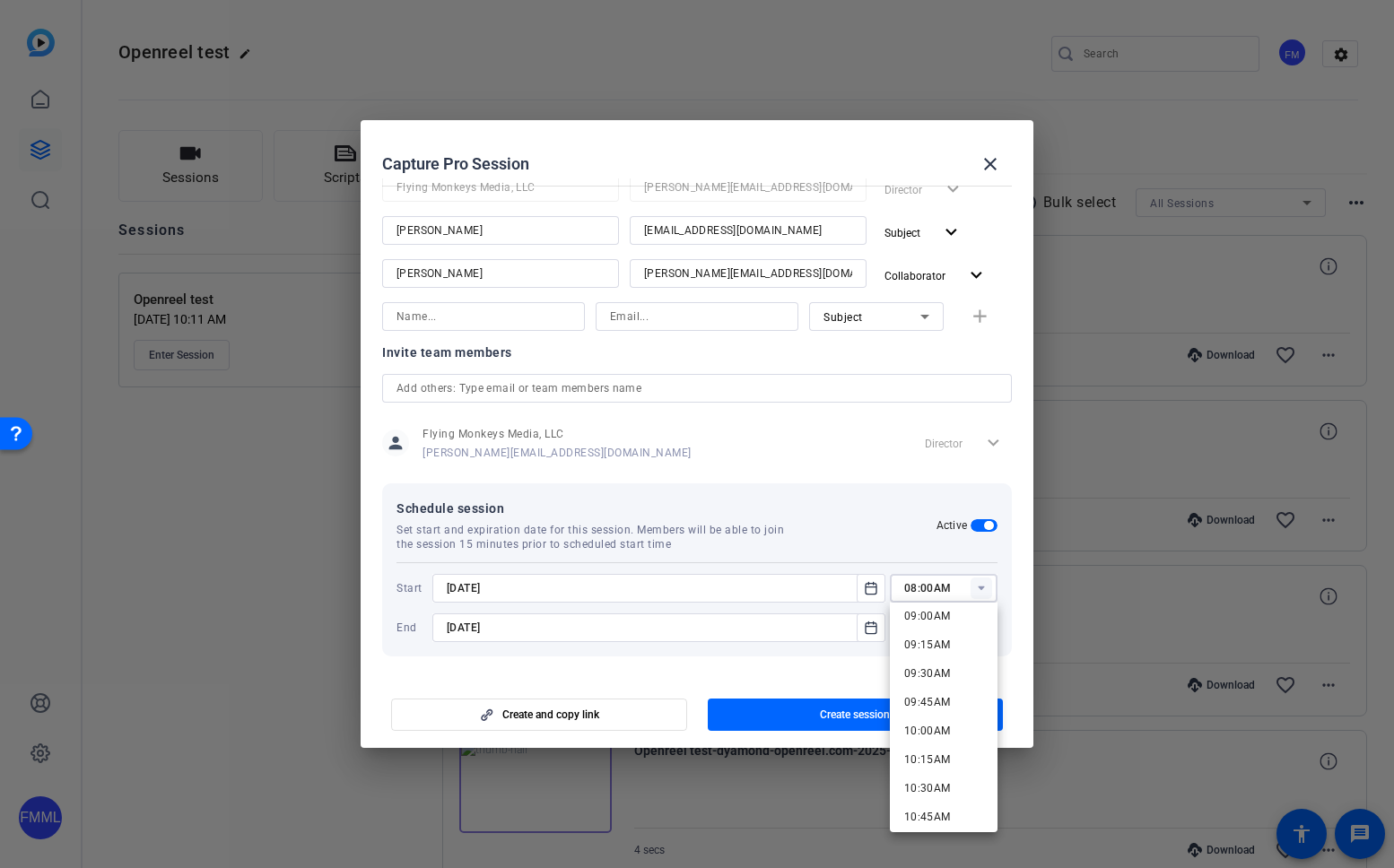
scroll to position [1040, 0]
click at [919, 733] on span "10:00AM" at bounding box center [928, 731] width 47 height 13
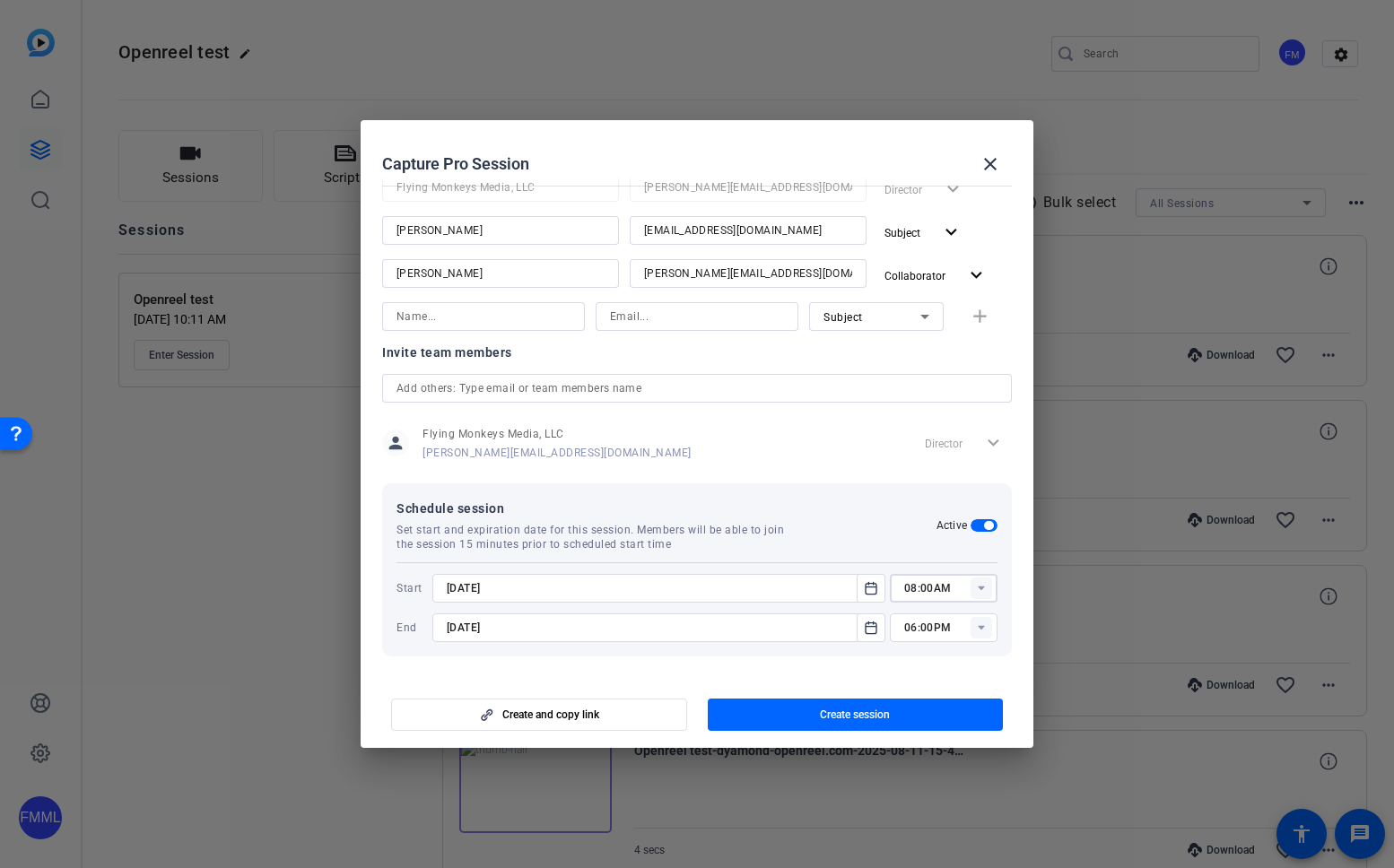
type input "10:00AM"
click at [913, 625] on input "06:00PM" at bounding box center [950, 628] width 93 height 22
click at [920, 518] on span "11:30AM" at bounding box center [928, 528] width 47 height 22
type input "11:30AM"
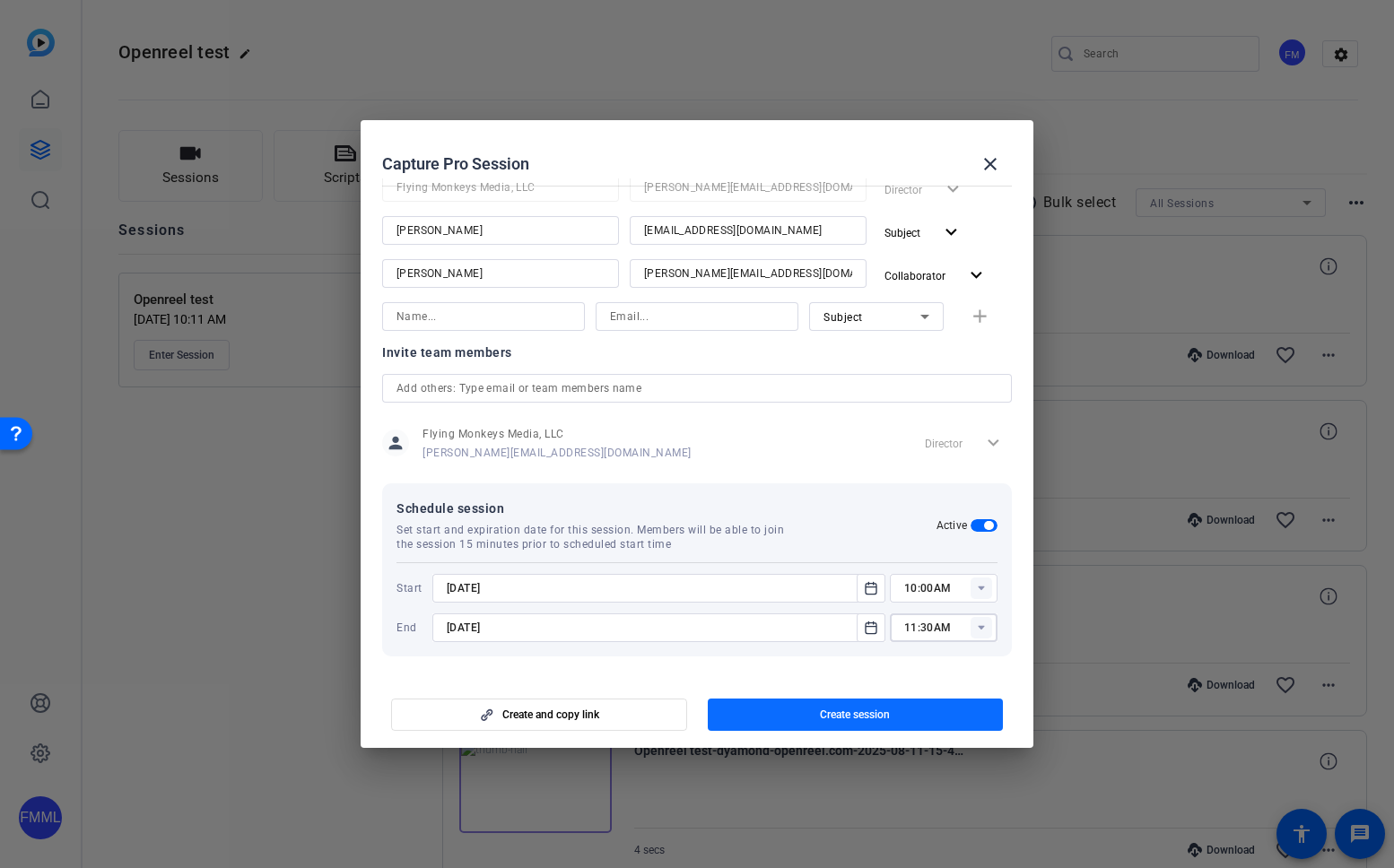
click at [903, 709] on span "button" at bounding box center [855, 715] width 296 height 43
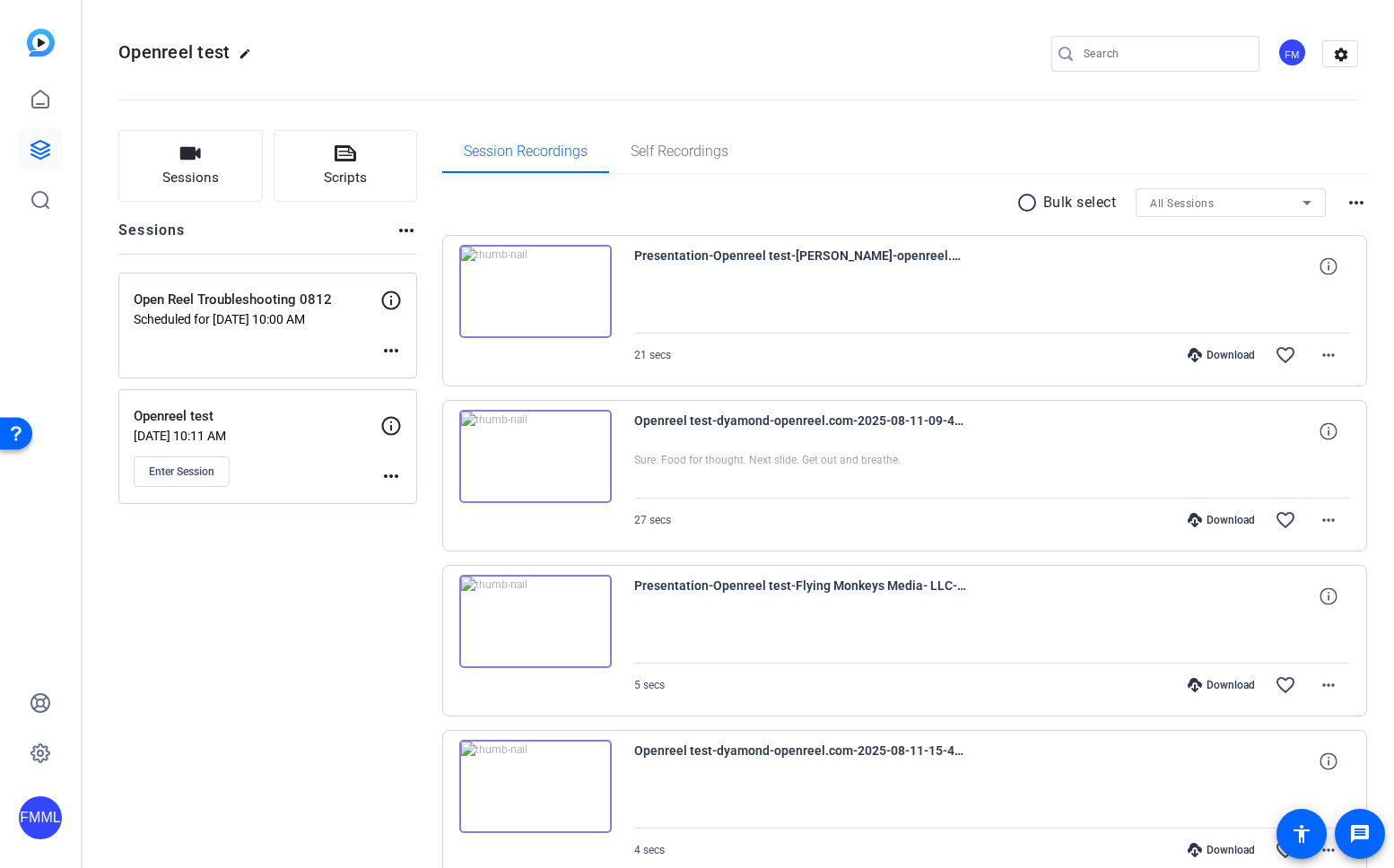
click at [240, 590] on div "Sessions Scripts Sessions more_horiz Open Reel Troubleshooting 0812 Scheduled f…" at bounding box center [268, 864] width 299 height 1469
click at [392, 352] on mat-icon "more_horiz" at bounding box center [391, 351] width 22 height 22
click at [297, 342] on div at bounding box center [697, 434] width 1394 height 868
click at [392, 343] on mat-icon "more_horiz" at bounding box center [391, 351] width 22 height 22
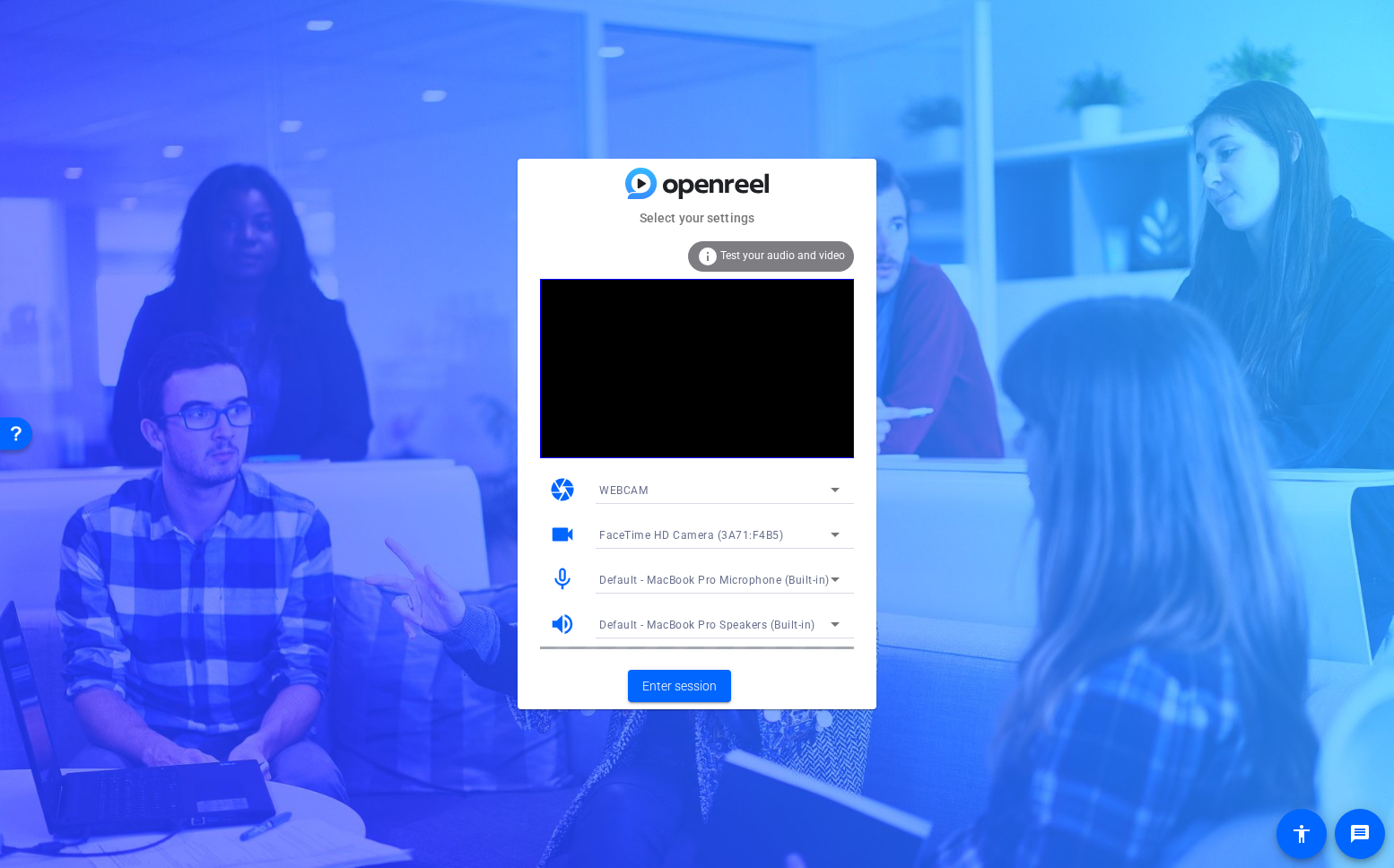
click at [200, 465] on div "Select your settings info Test your audio and video camera WEBCAM videocam Face…" at bounding box center [697, 434] width 1394 height 868
